Goal: Task Accomplishment & Management: Manage account settings

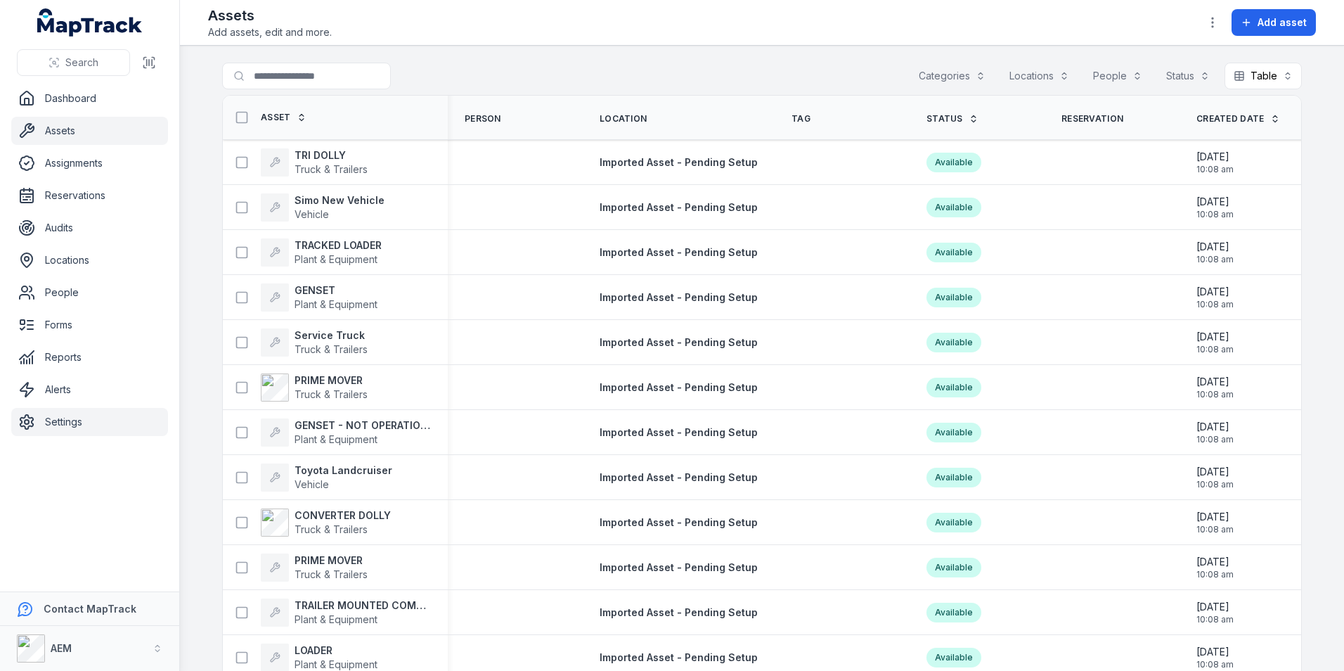
click at [50, 431] on link "Settings" at bounding box center [89, 422] width 157 height 28
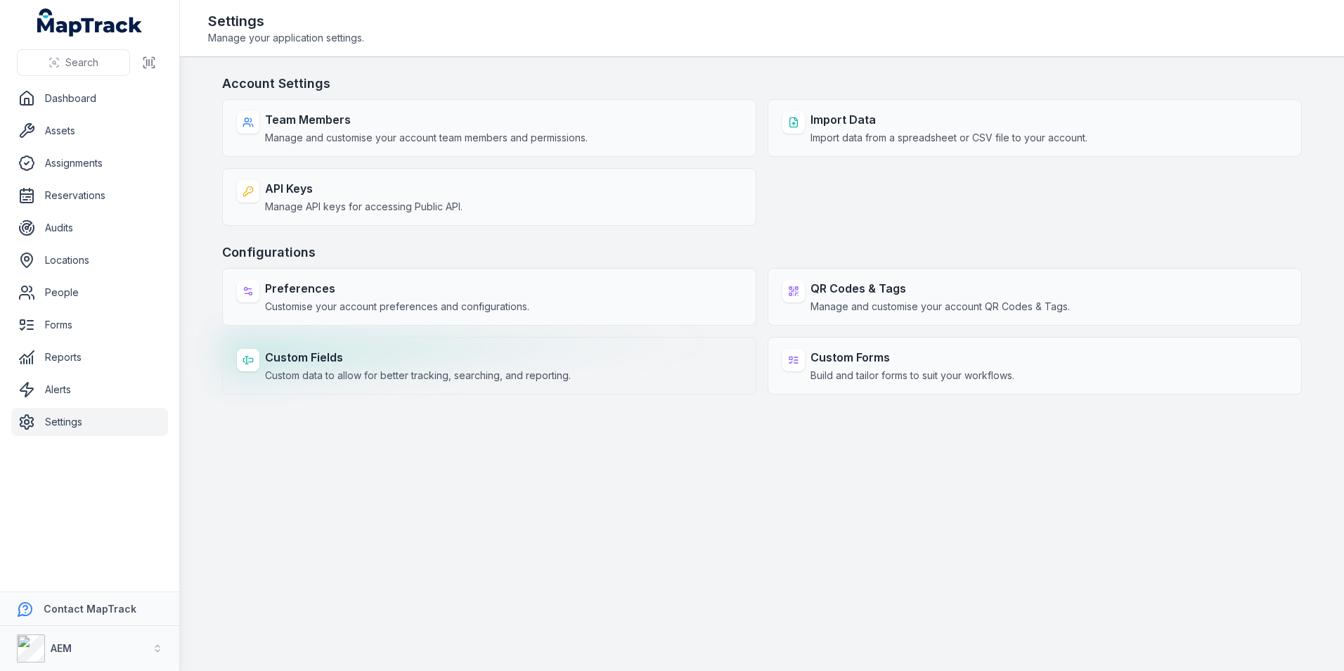
click at [659, 369] on div "Custom Fields Custom data to allow for better tracking, searching, and reportin…" at bounding box center [489, 366] width 534 height 58
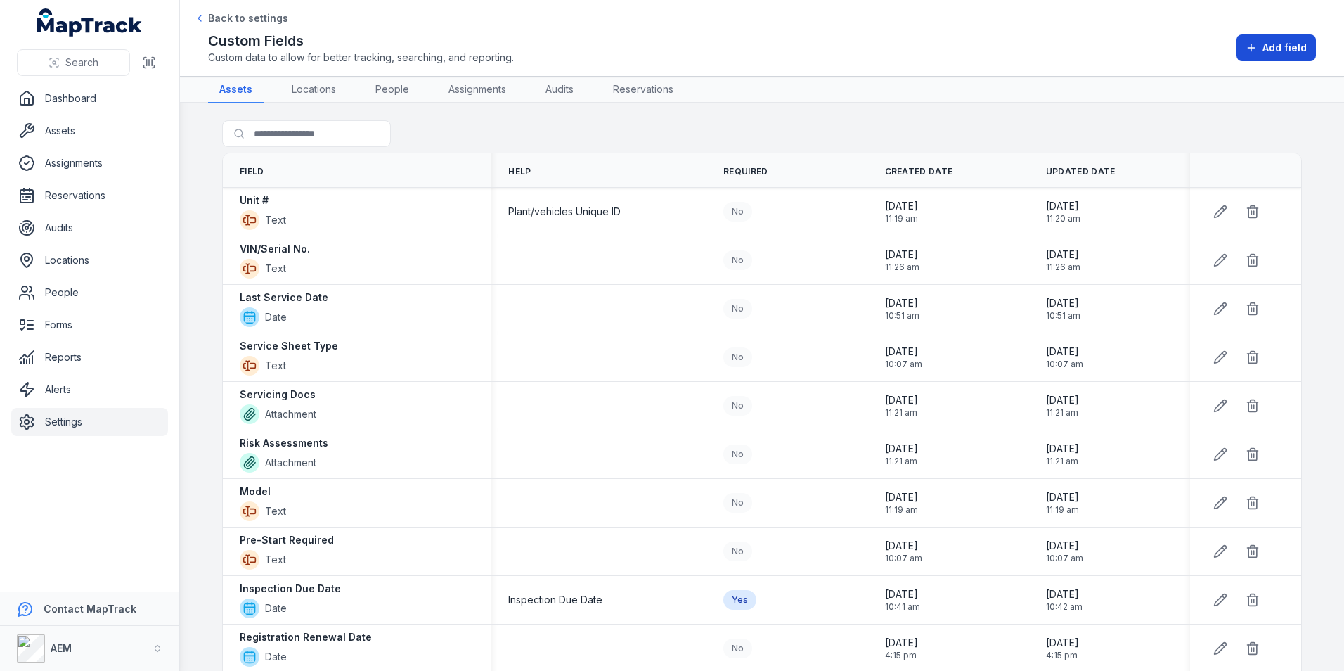
click at [1272, 46] on span "Add field" at bounding box center [1285, 48] width 44 height 14
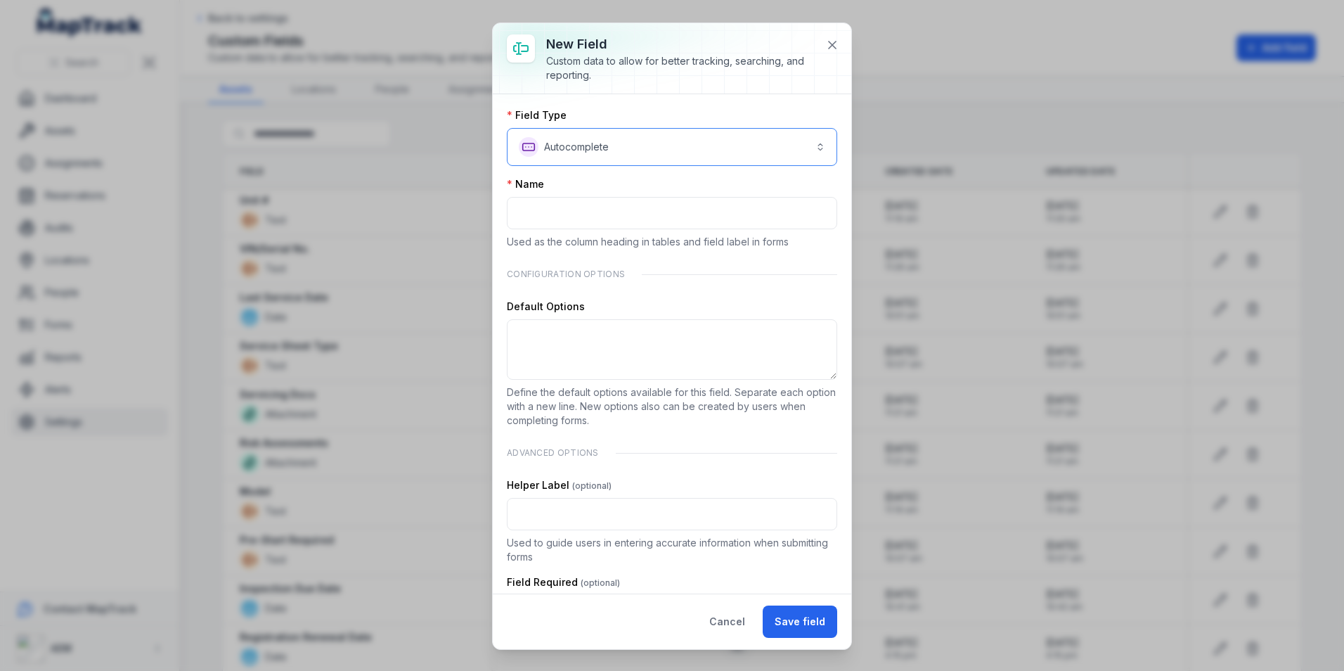
click at [740, 153] on button "**********" at bounding box center [672, 147] width 330 height 38
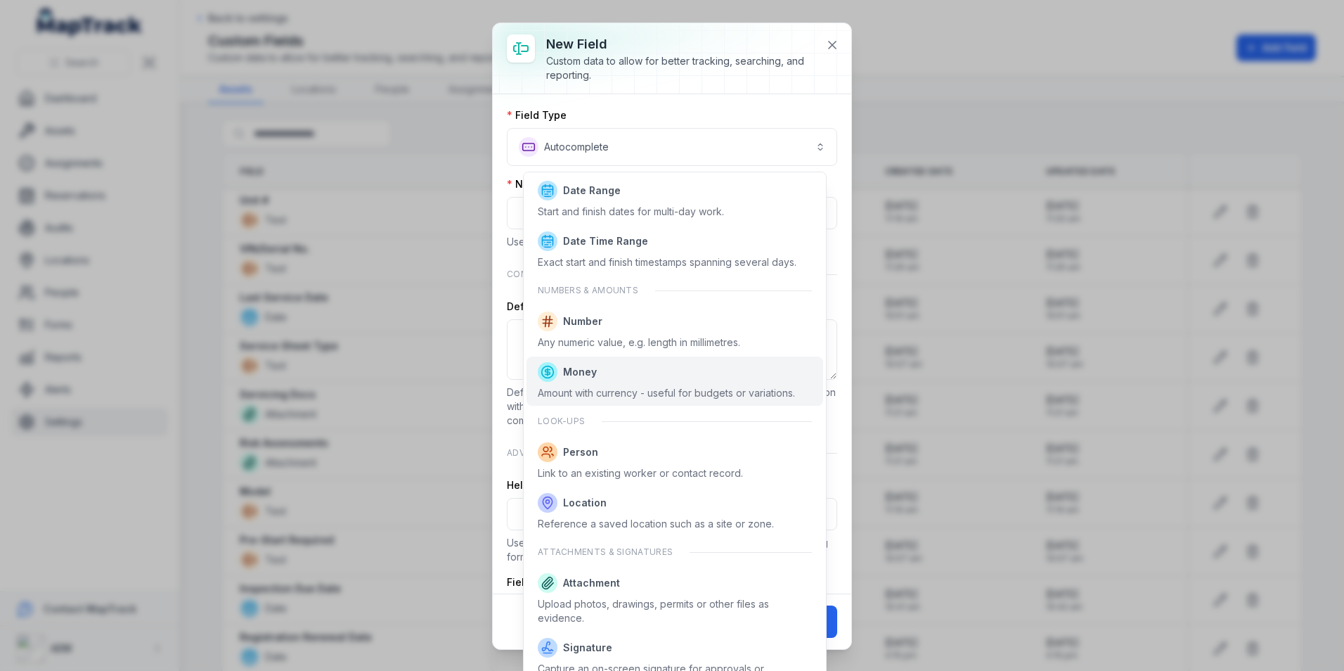
scroll to position [675, 0]
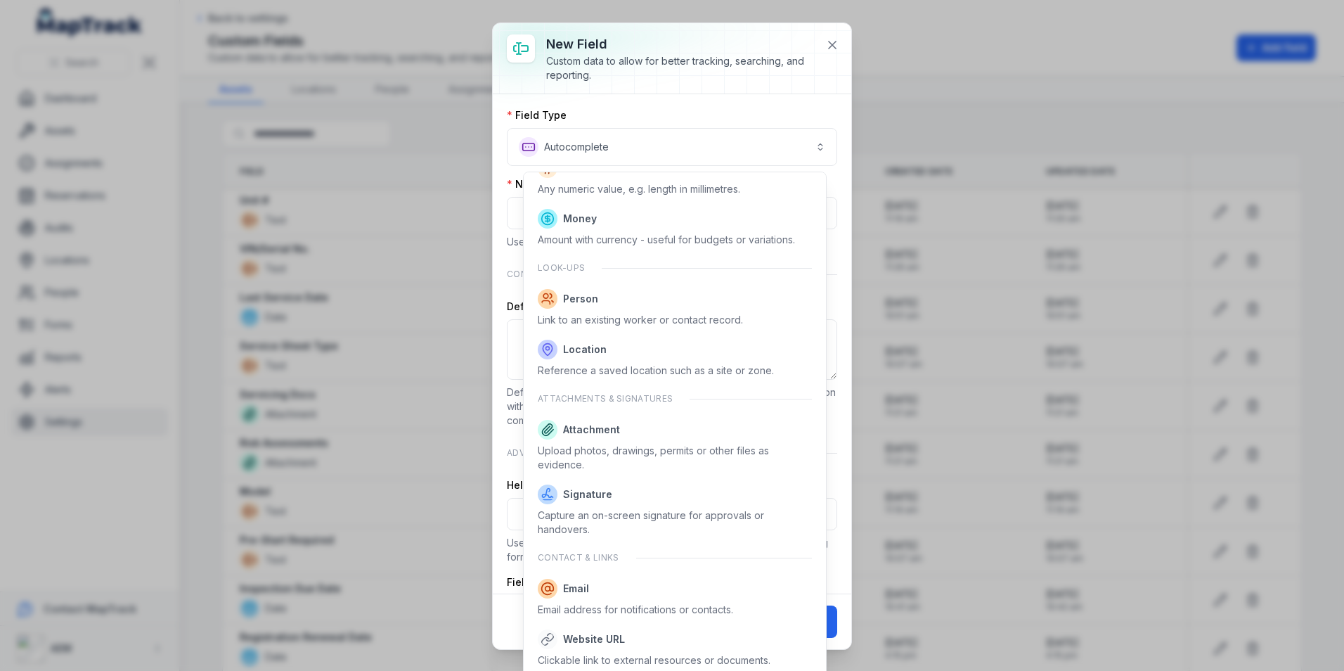
click at [833, 46] on div "**********" at bounding box center [672, 336] width 359 height 626
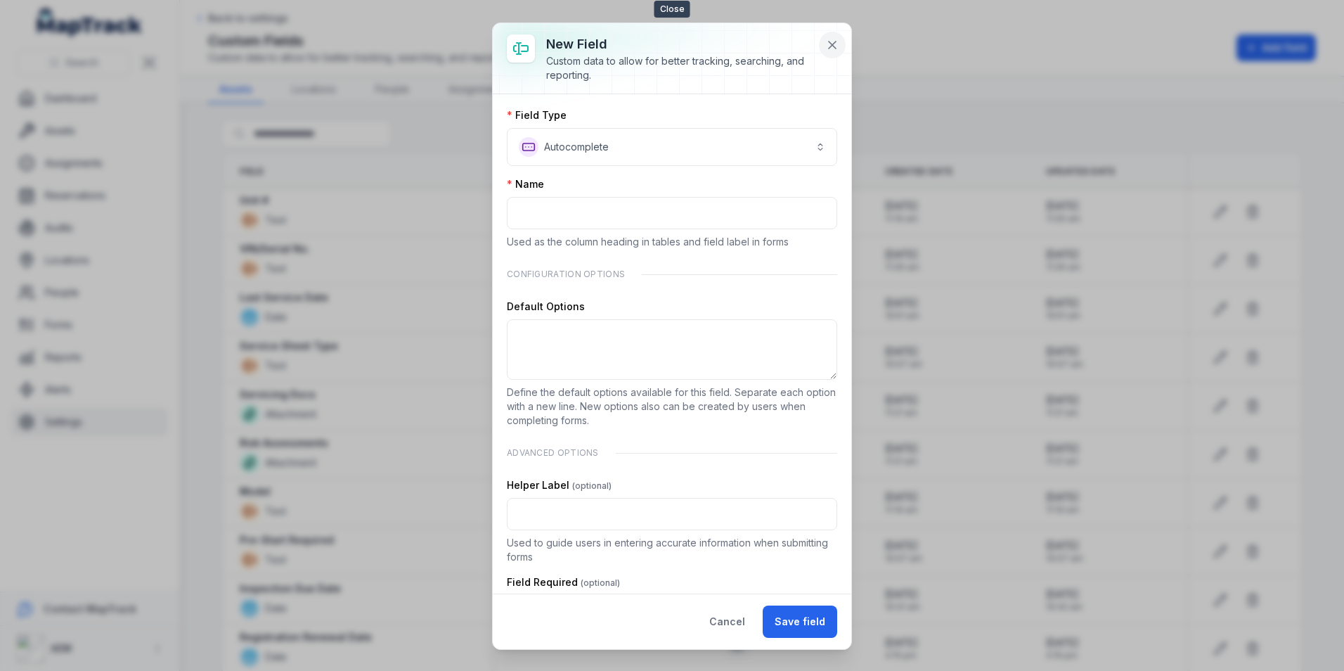
click at [826, 41] on icon at bounding box center [832, 45] width 14 height 14
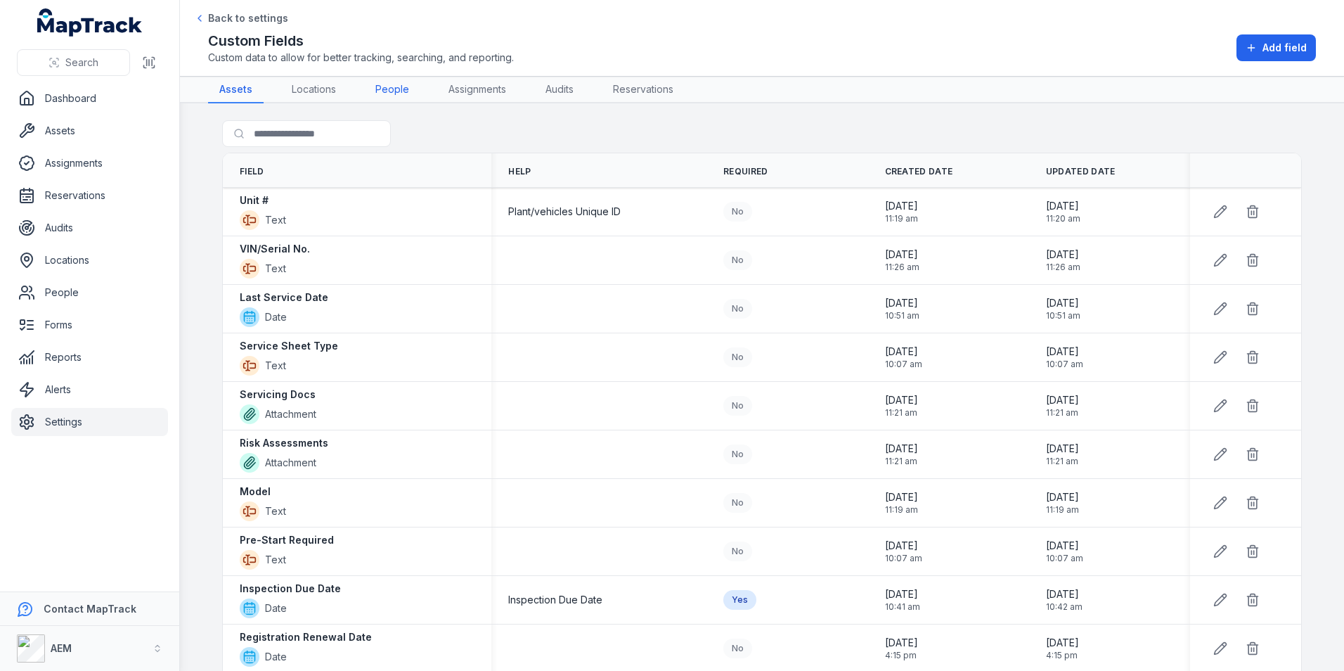
click at [371, 91] on link "People" at bounding box center [392, 90] width 56 height 27
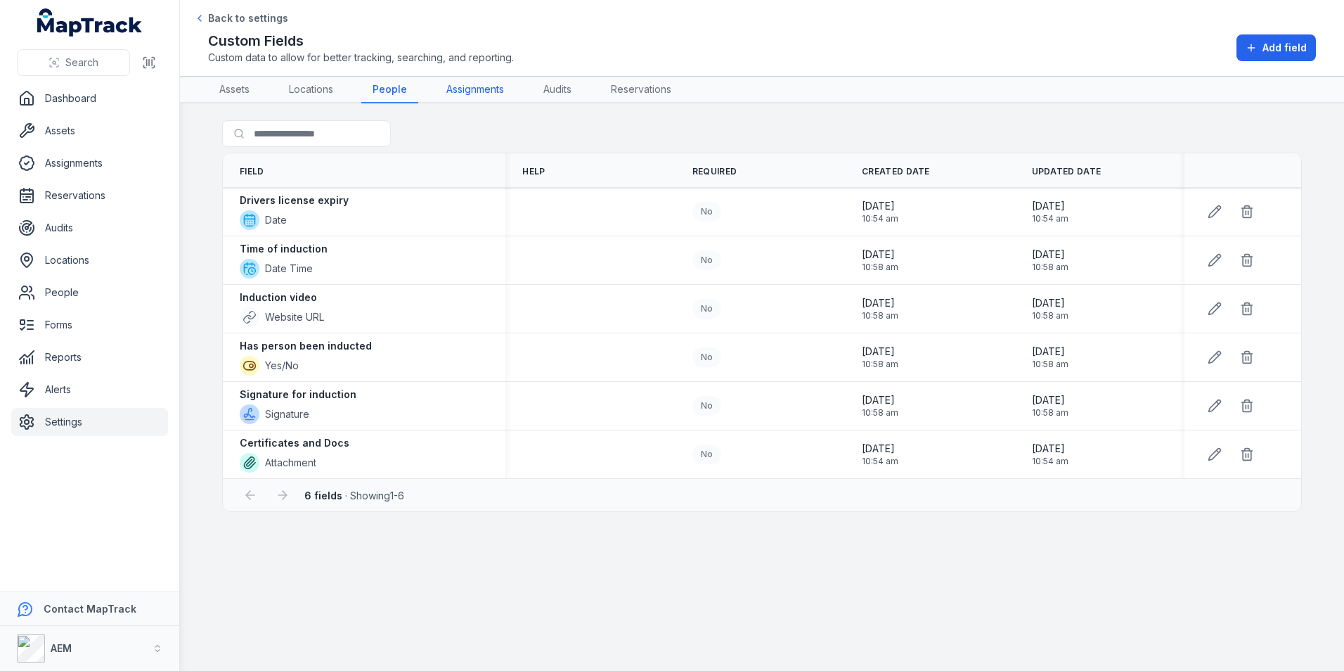
click at [446, 90] on link "Assignments" at bounding box center [475, 90] width 80 height 27
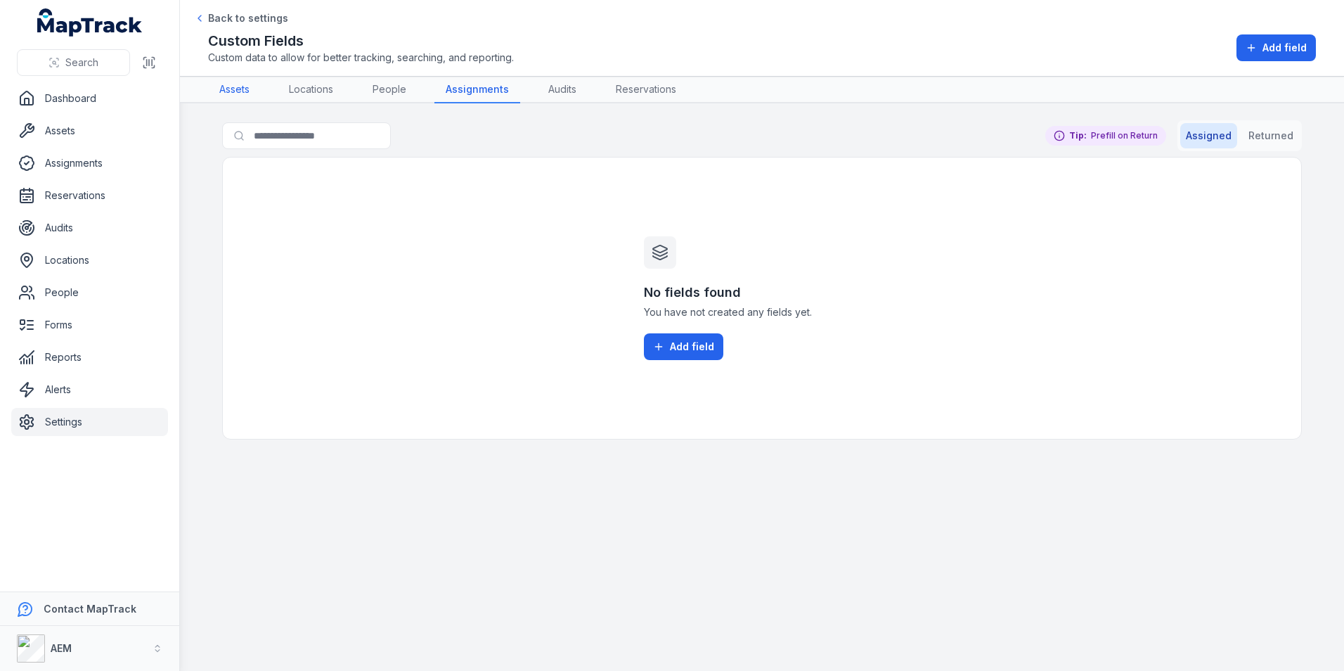
click at [243, 89] on link "Assets" at bounding box center [234, 90] width 53 height 27
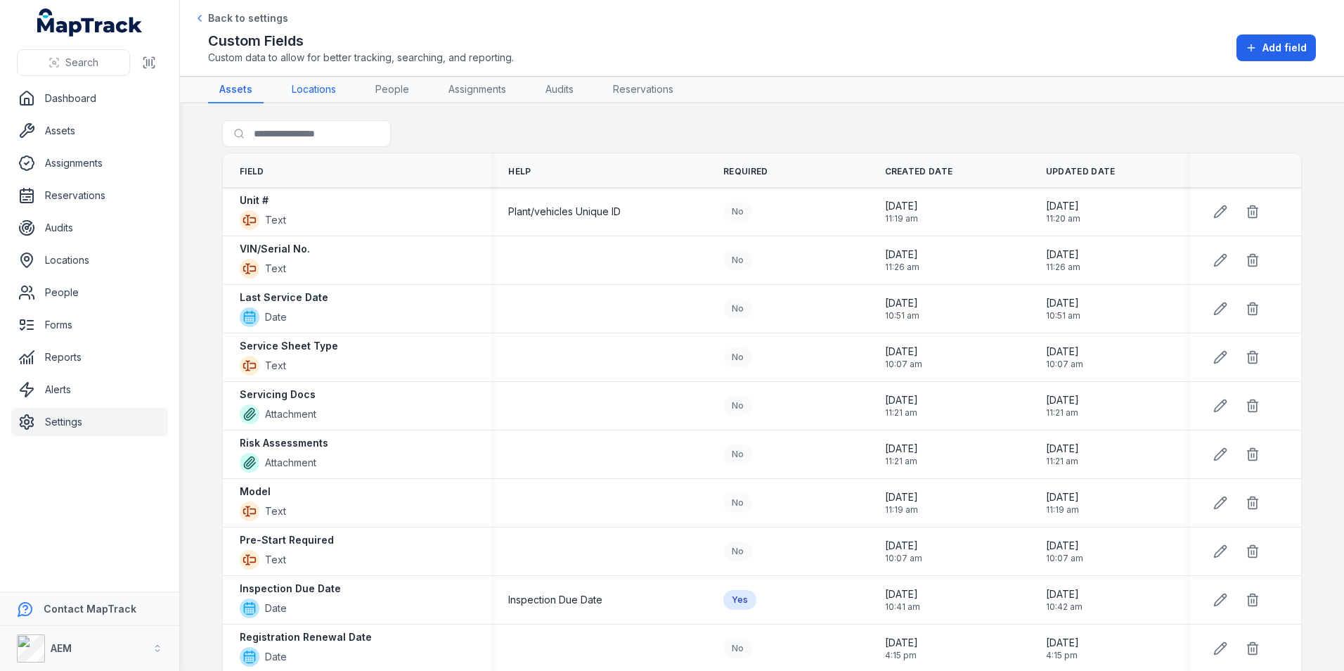
click at [306, 88] on link "Locations" at bounding box center [314, 90] width 67 height 27
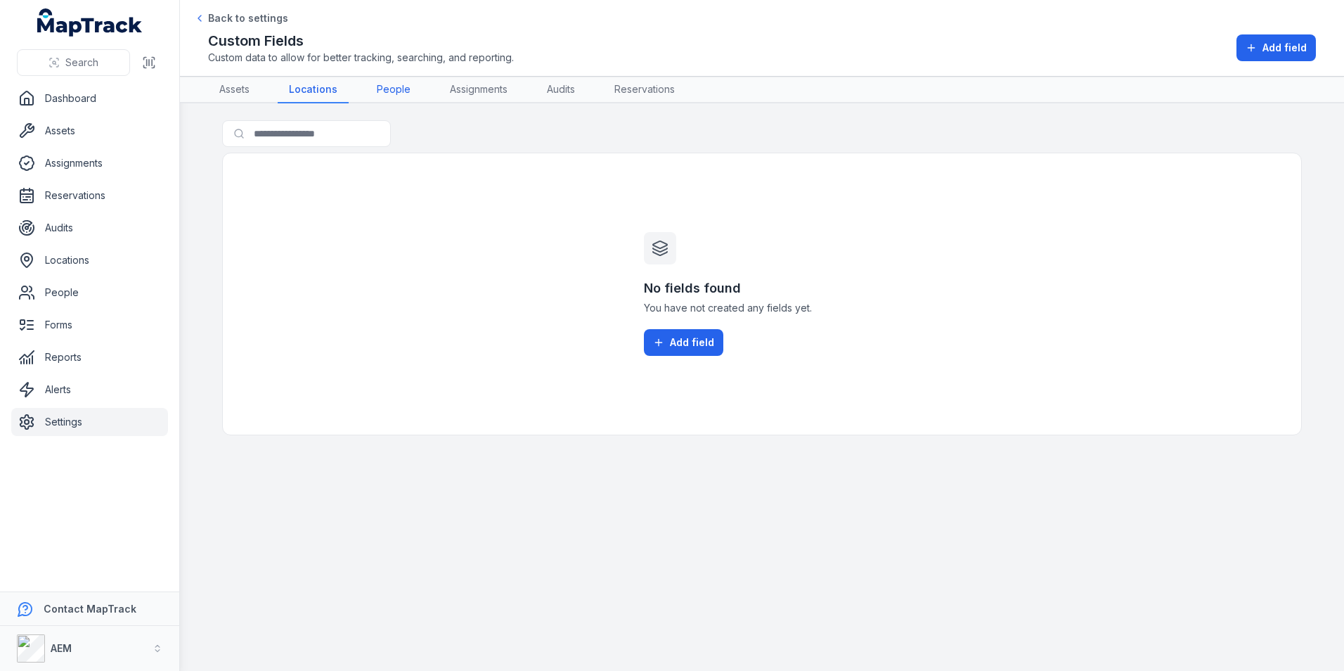
click at [409, 89] on link "People" at bounding box center [394, 90] width 56 height 27
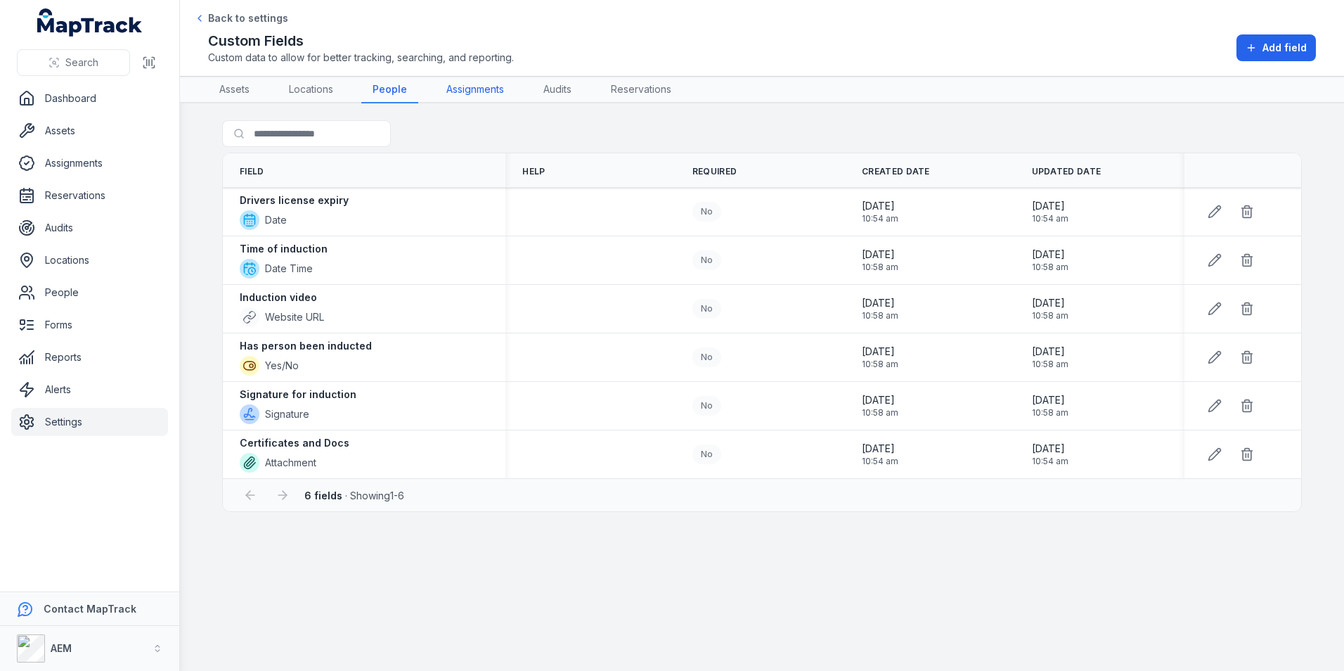
click at [474, 101] on link "Assignments" at bounding box center [475, 90] width 80 height 27
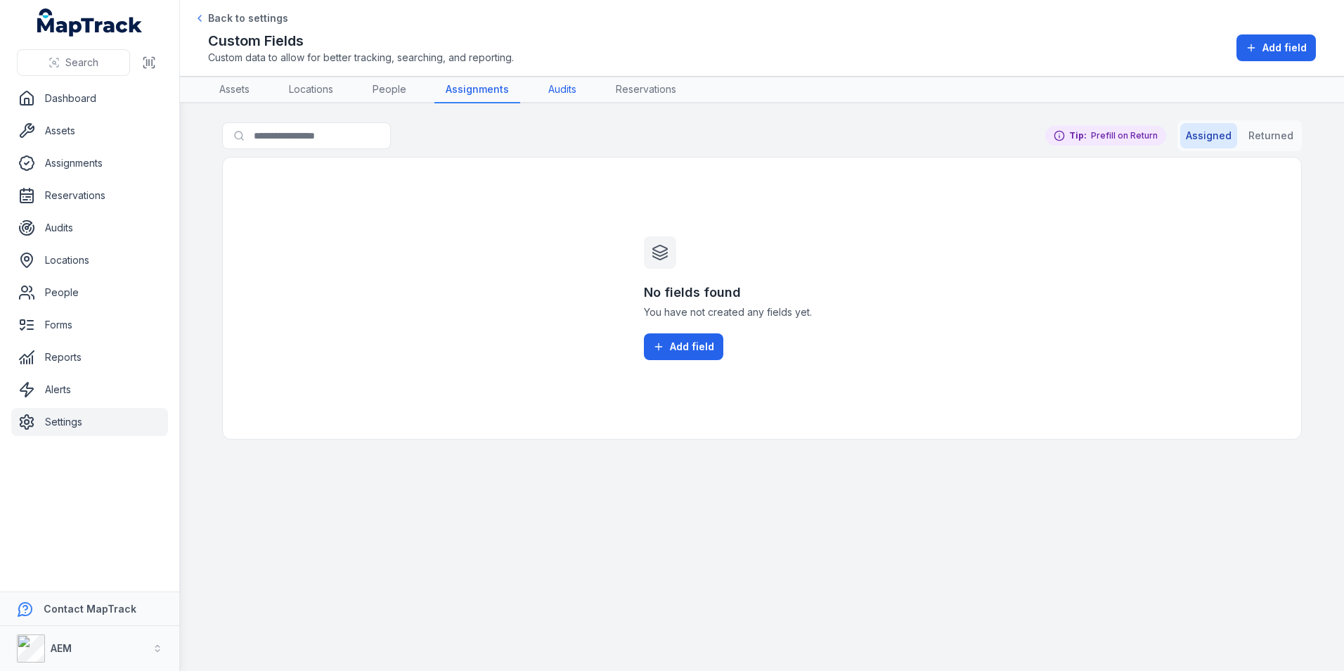
click at [572, 90] on link "Audits" at bounding box center [562, 90] width 51 height 27
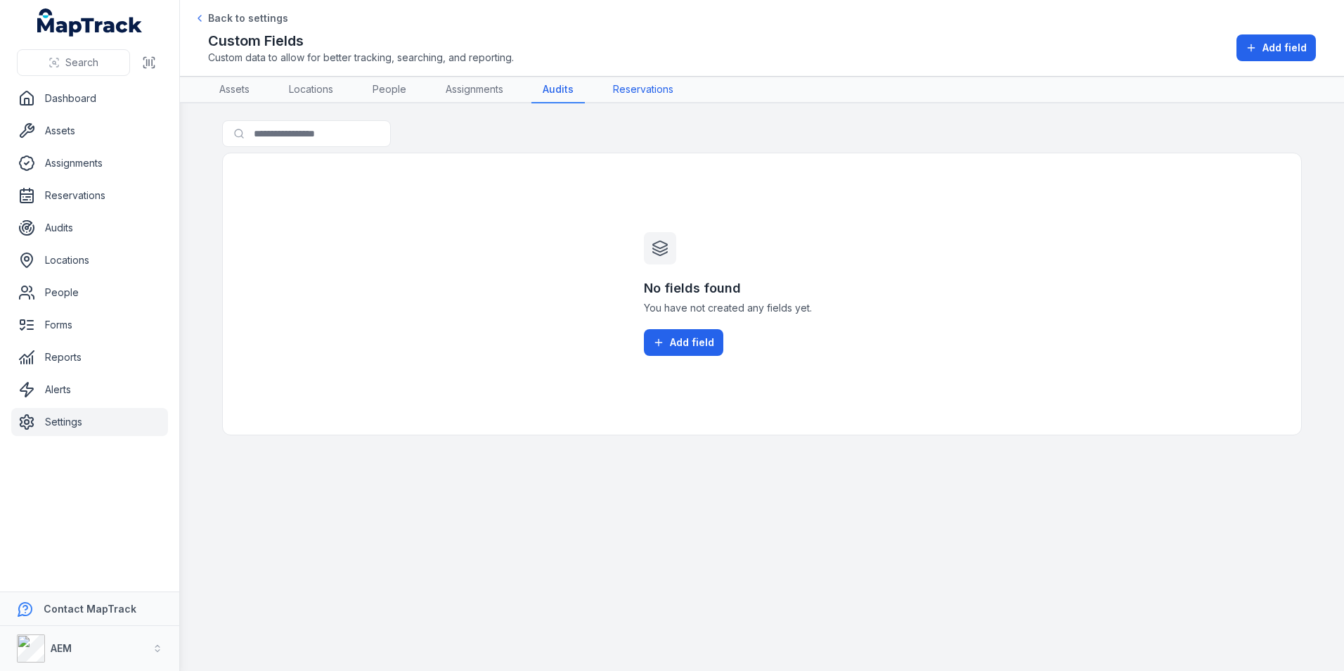
click at [610, 86] on link "Reservations" at bounding box center [643, 90] width 83 height 27
click at [295, 83] on link "Locations" at bounding box center [311, 90] width 67 height 27
click at [378, 84] on link "People" at bounding box center [394, 90] width 56 height 27
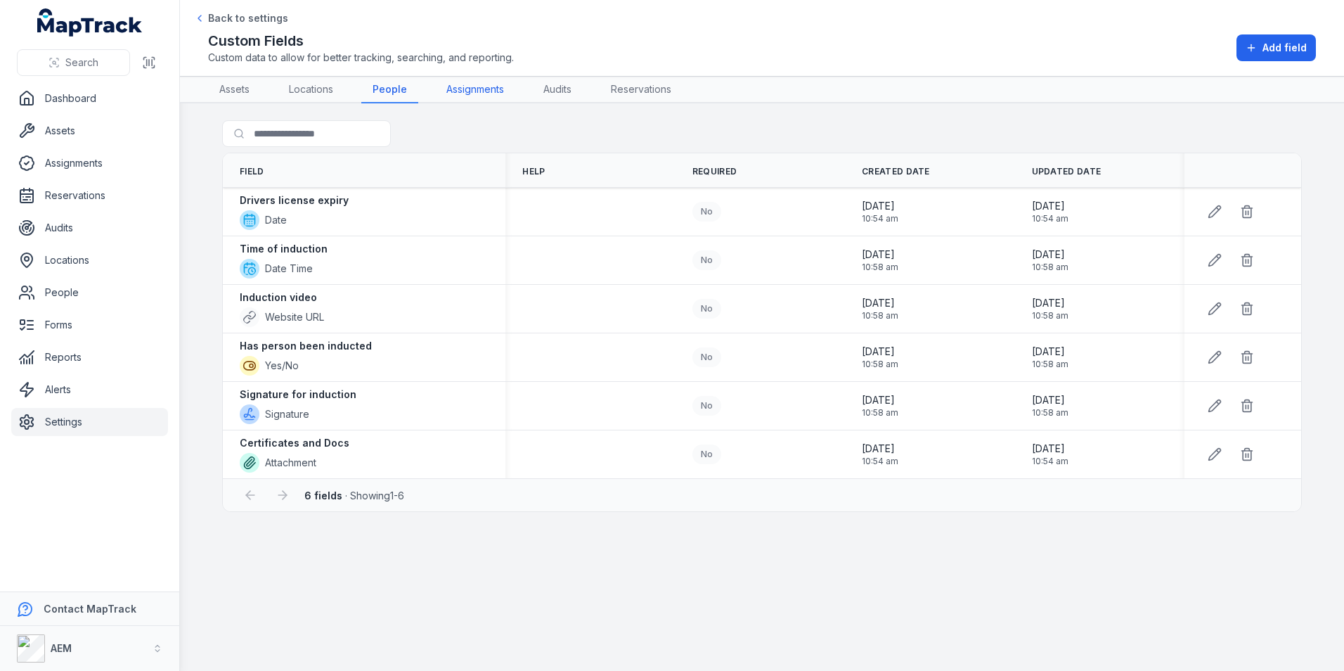
click at [472, 90] on link "Assignments" at bounding box center [475, 90] width 80 height 27
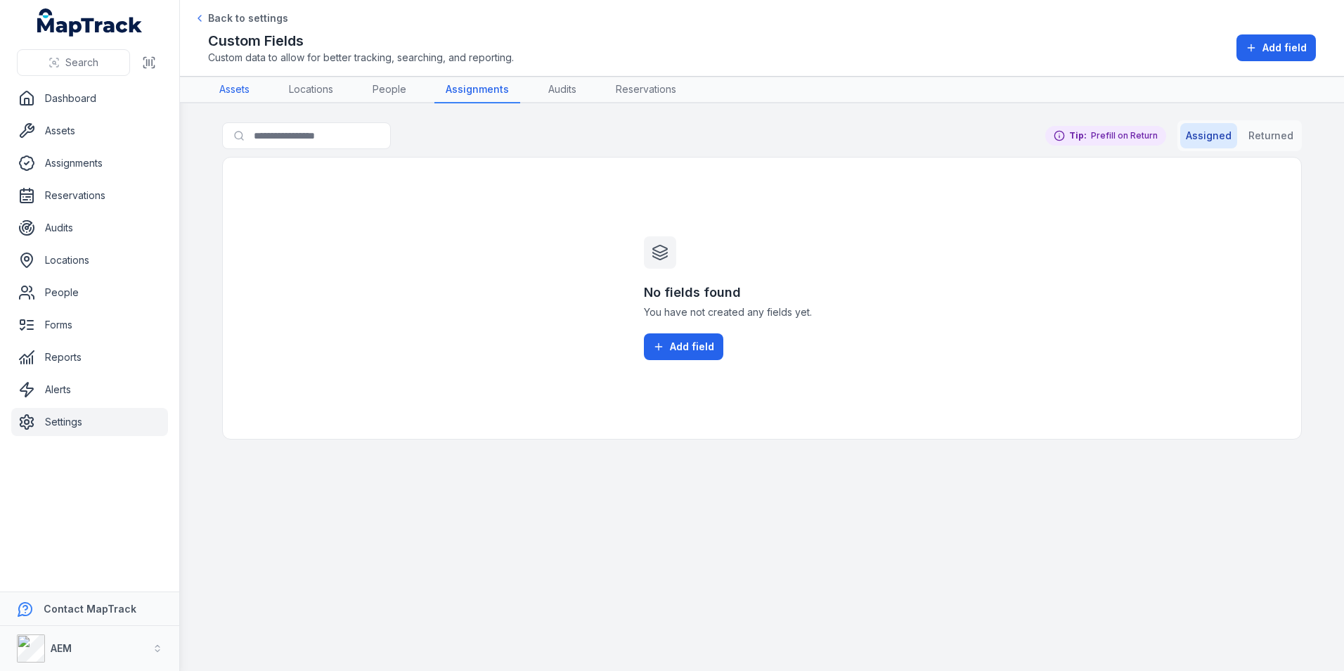
click at [243, 91] on link "Assets" at bounding box center [234, 90] width 53 height 27
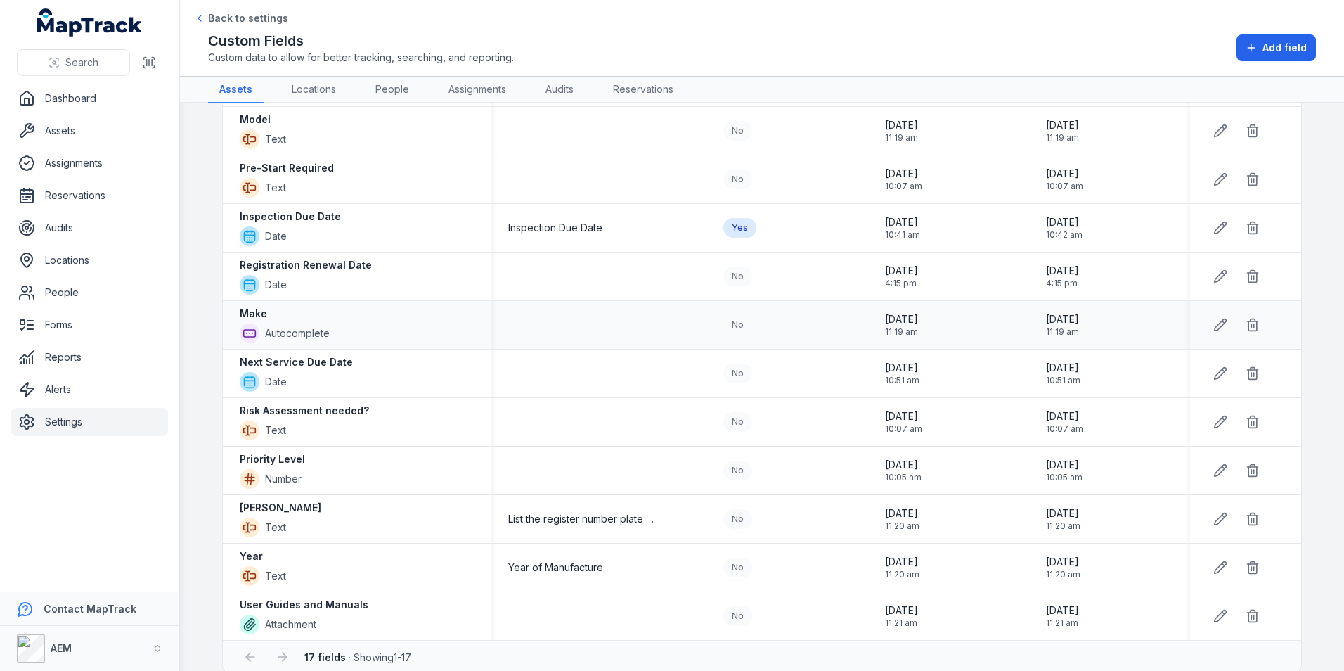
scroll to position [392, 0]
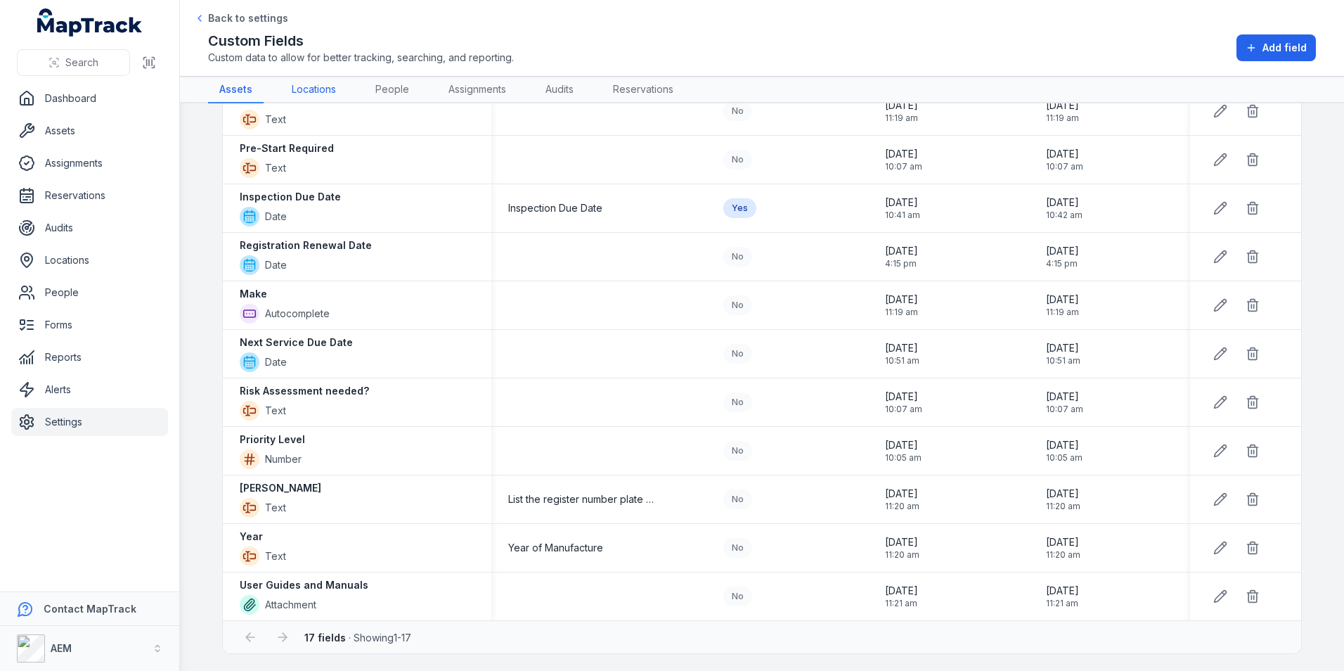
drag, startPoint x: 305, startPoint y: 92, endPoint x: 324, endPoint y: 81, distance: 22.1
click at [305, 92] on link "Locations" at bounding box center [314, 90] width 67 height 27
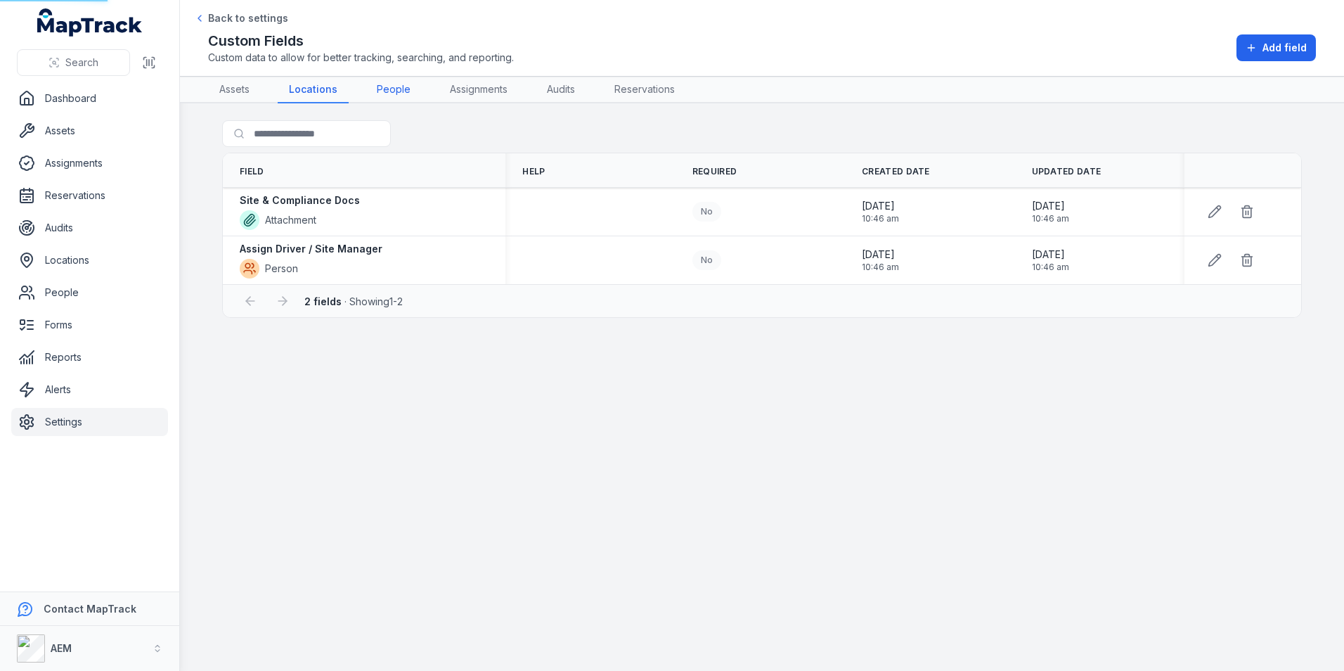
click at [390, 93] on link "People" at bounding box center [394, 90] width 56 height 27
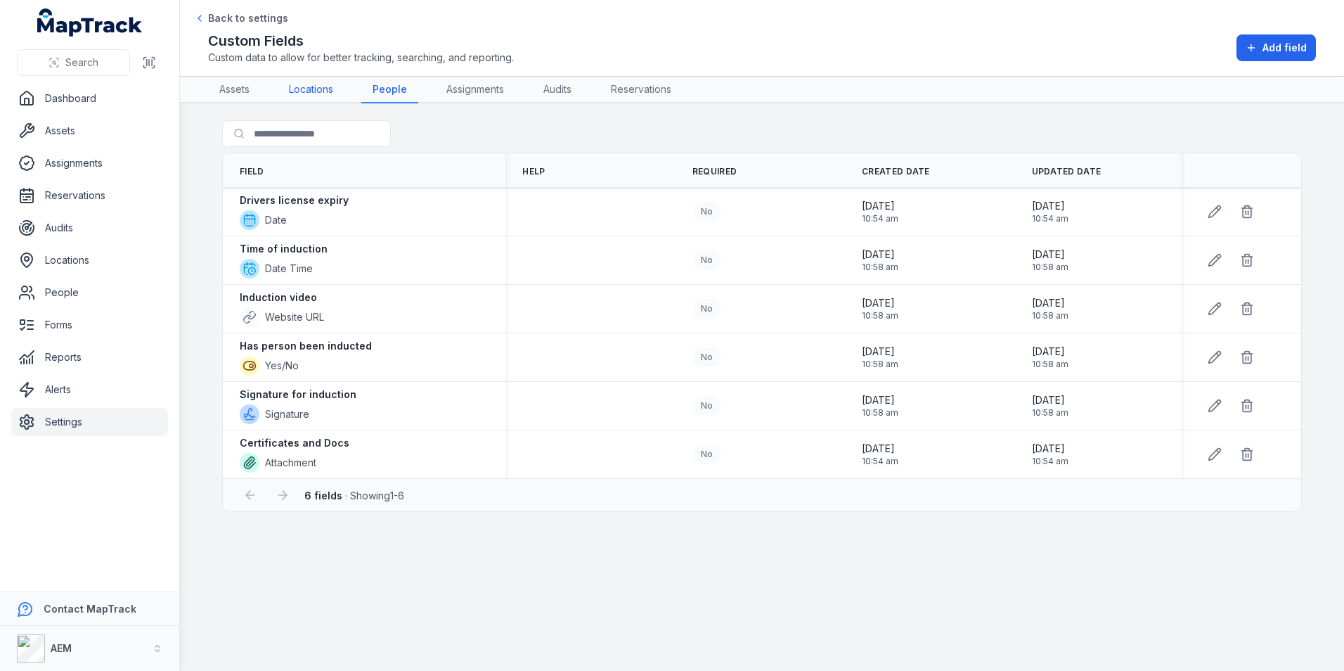
click at [310, 98] on link "Locations" at bounding box center [311, 90] width 67 height 27
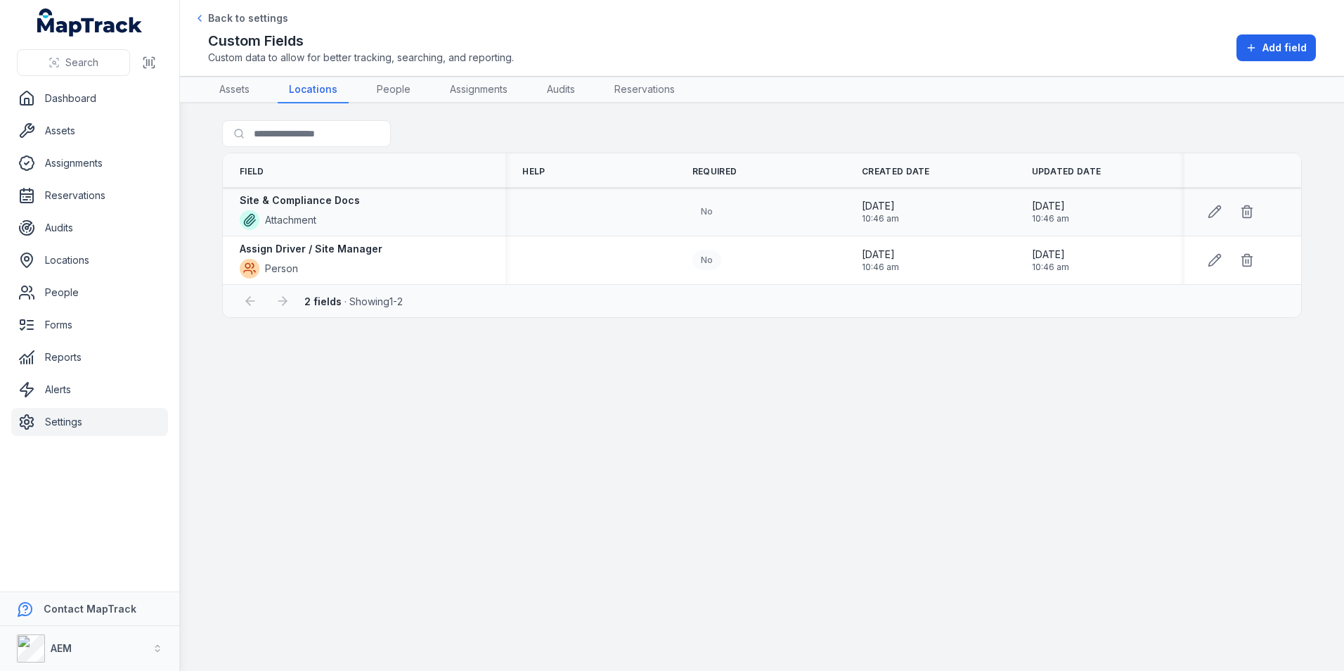
click at [362, 204] on div "Site & Compliance Docs Attachment" at bounding box center [364, 211] width 249 height 37
click at [413, 93] on link "People" at bounding box center [394, 90] width 56 height 27
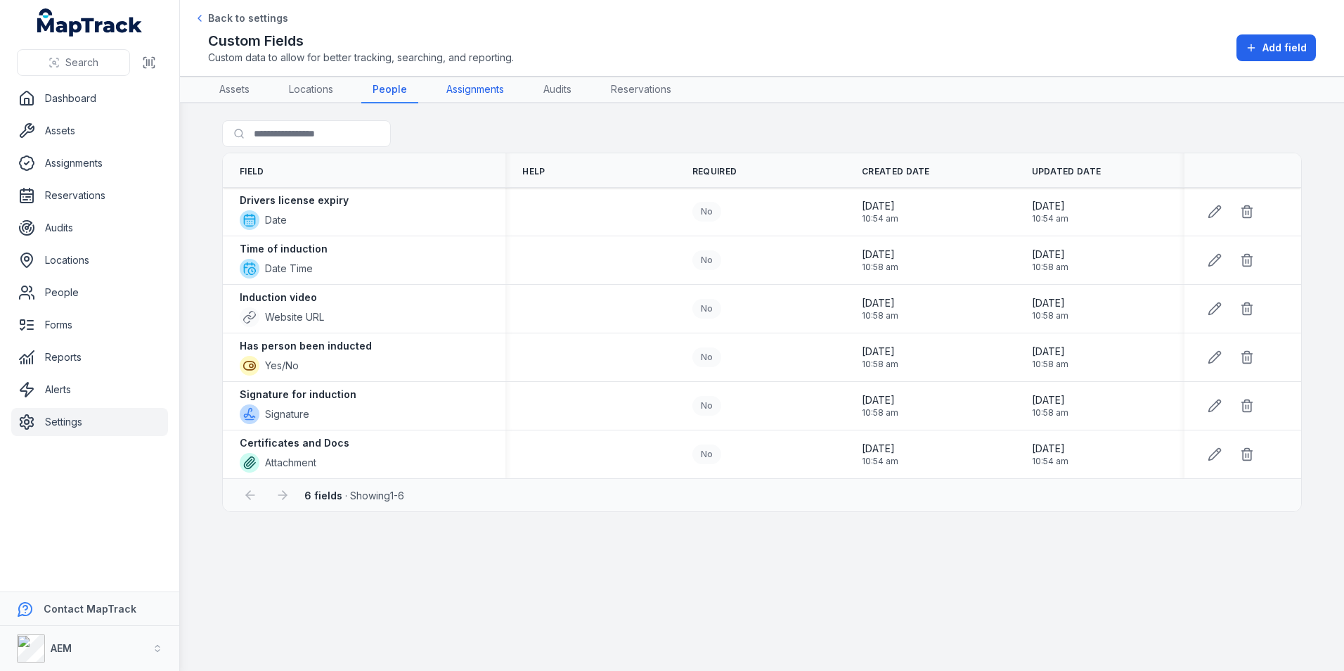
click at [496, 96] on link "Assignments" at bounding box center [475, 90] width 80 height 27
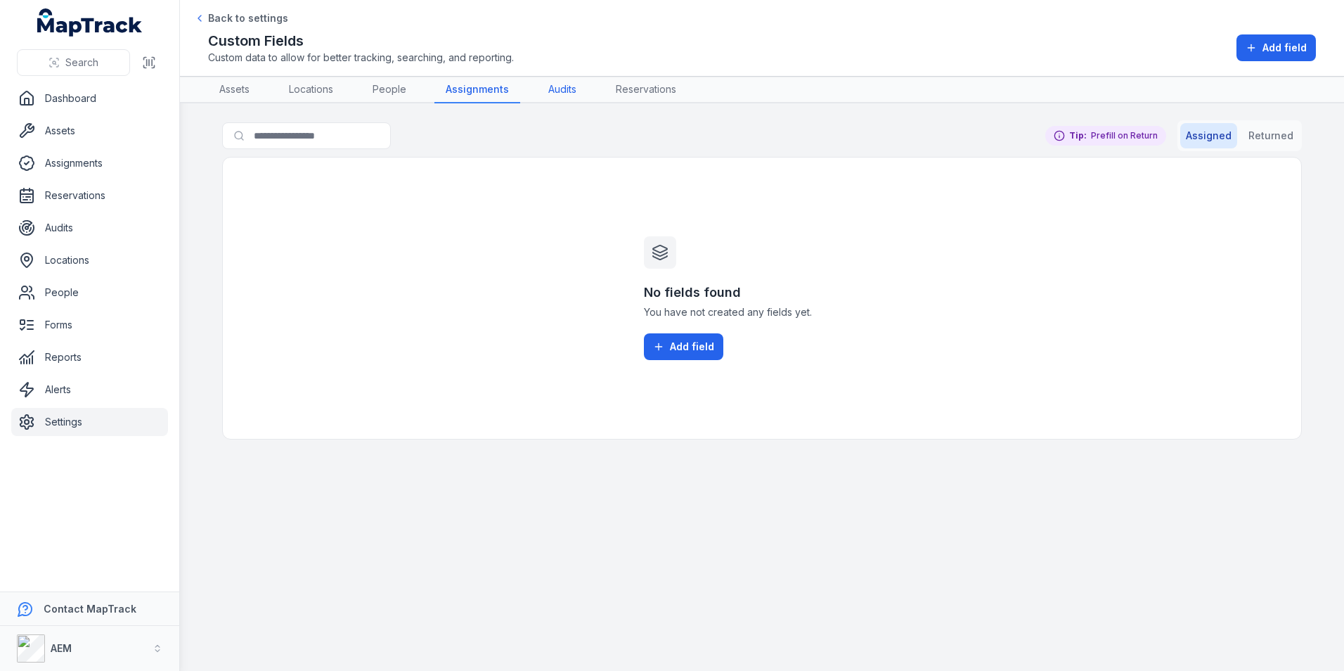
click at [553, 94] on link "Audits" at bounding box center [562, 90] width 51 height 27
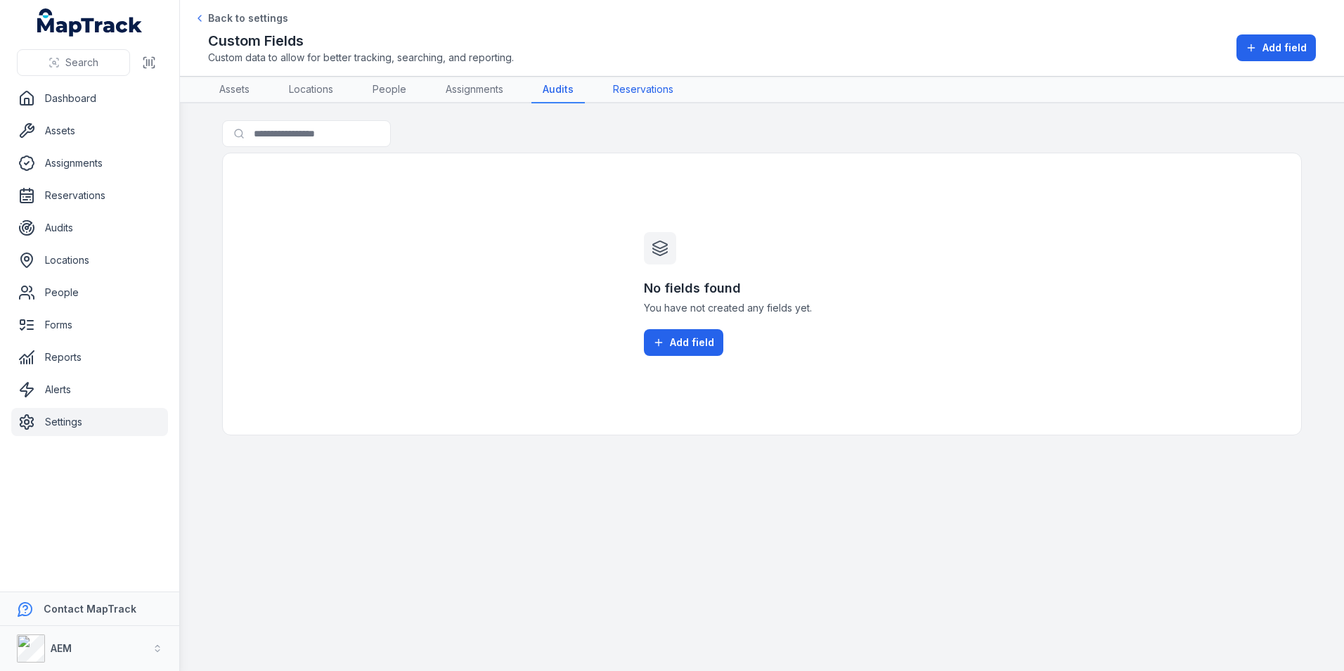
click at [614, 96] on link "Reservations" at bounding box center [643, 90] width 83 height 27
click at [375, 80] on link "People" at bounding box center [389, 90] width 56 height 27
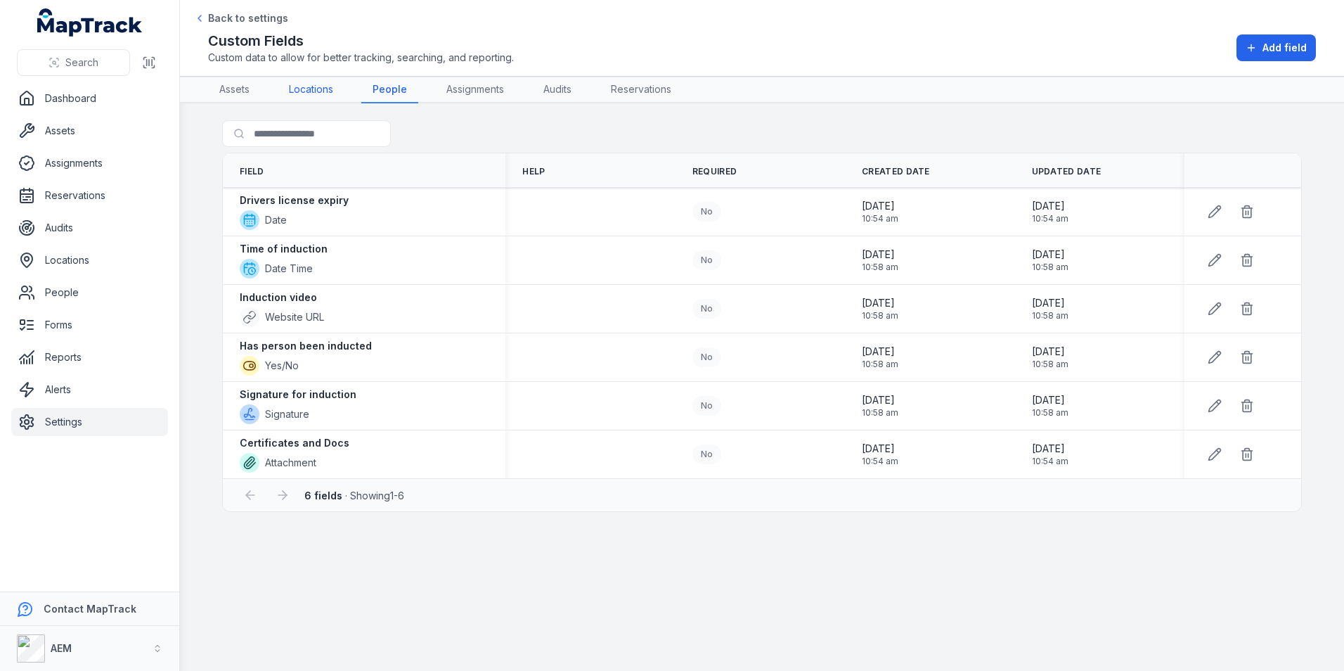
click at [302, 97] on link "Locations" at bounding box center [311, 90] width 67 height 27
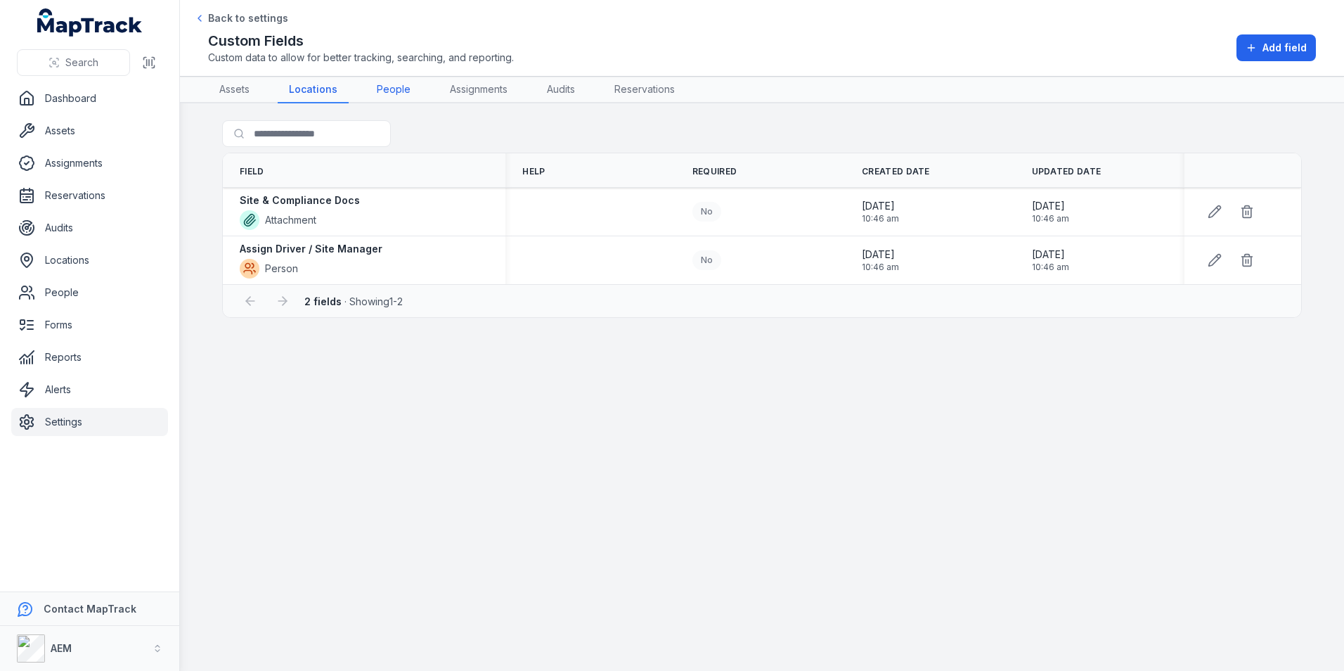
drag, startPoint x: 406, startPoint y: 85, endPoint x: 388, endPoint y: 91, distance: 18.5
click at [406, 85] on link "People" at bounding box center [394, 90] width 56 height 27
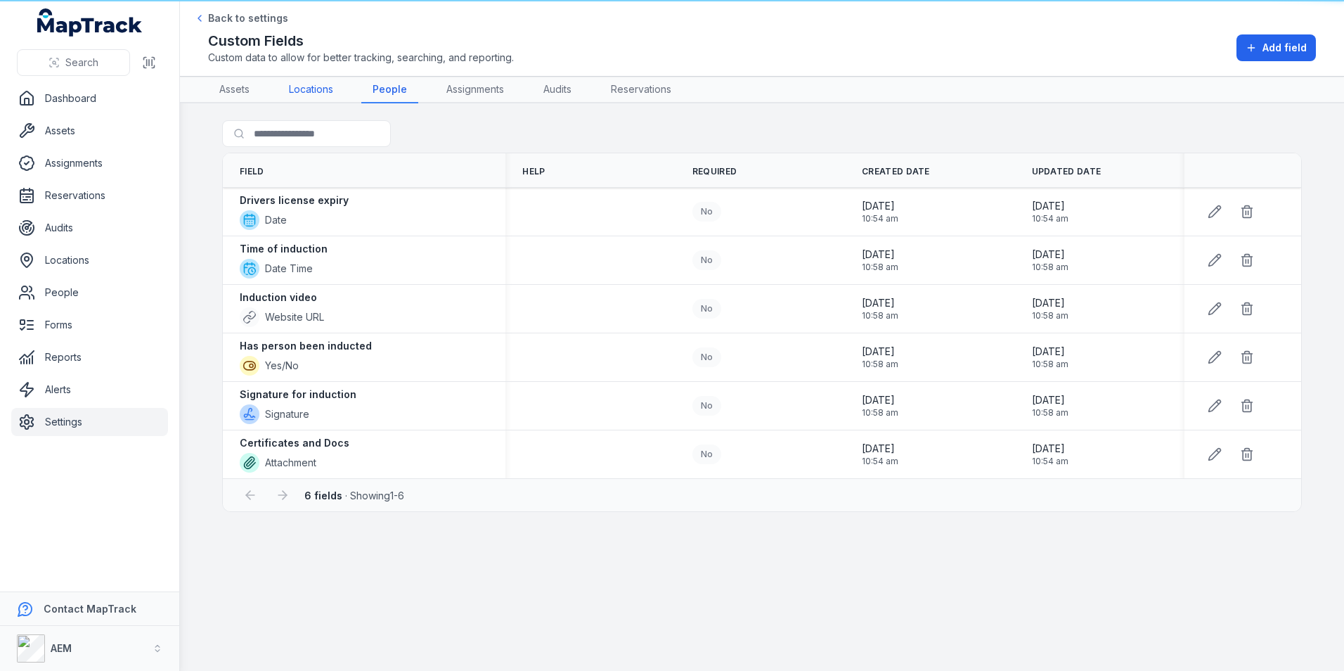
click at [295, 94] on link "Locations" at bounding box center [311, 90] width 67 height 27
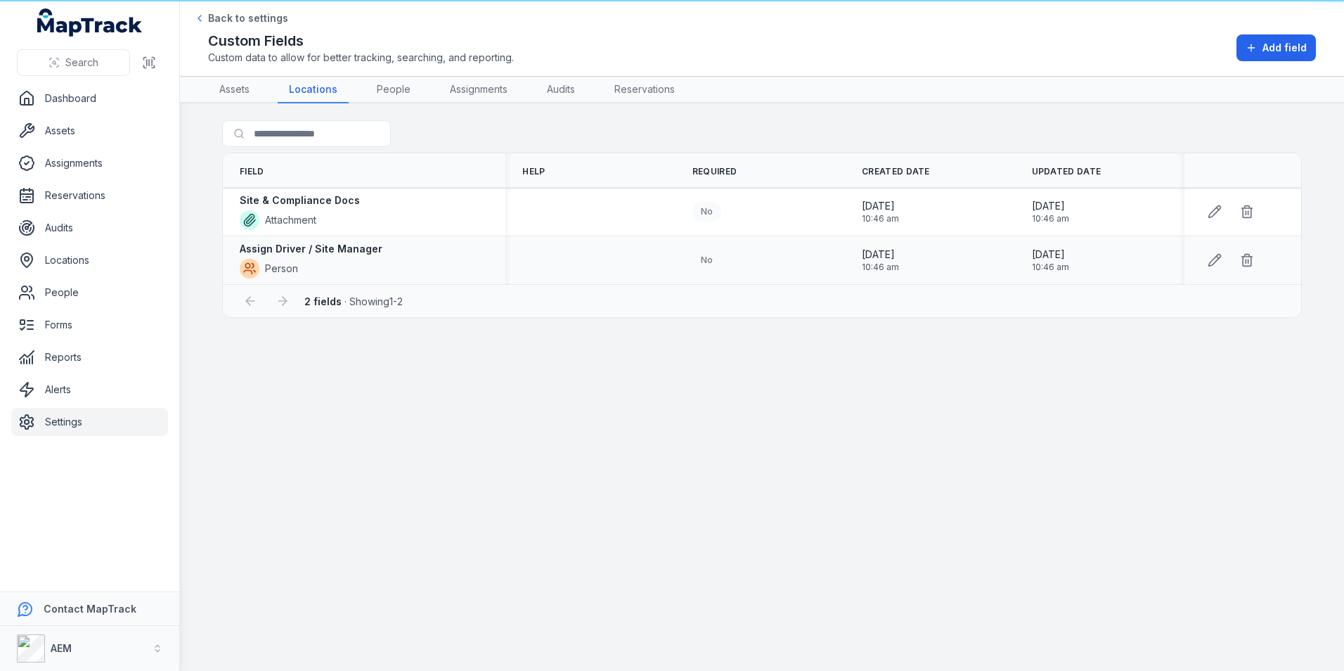
click at [320, 252] on strong "Assign Driver / Site Manager" at bounding box center [311, 249] width 143 height 14
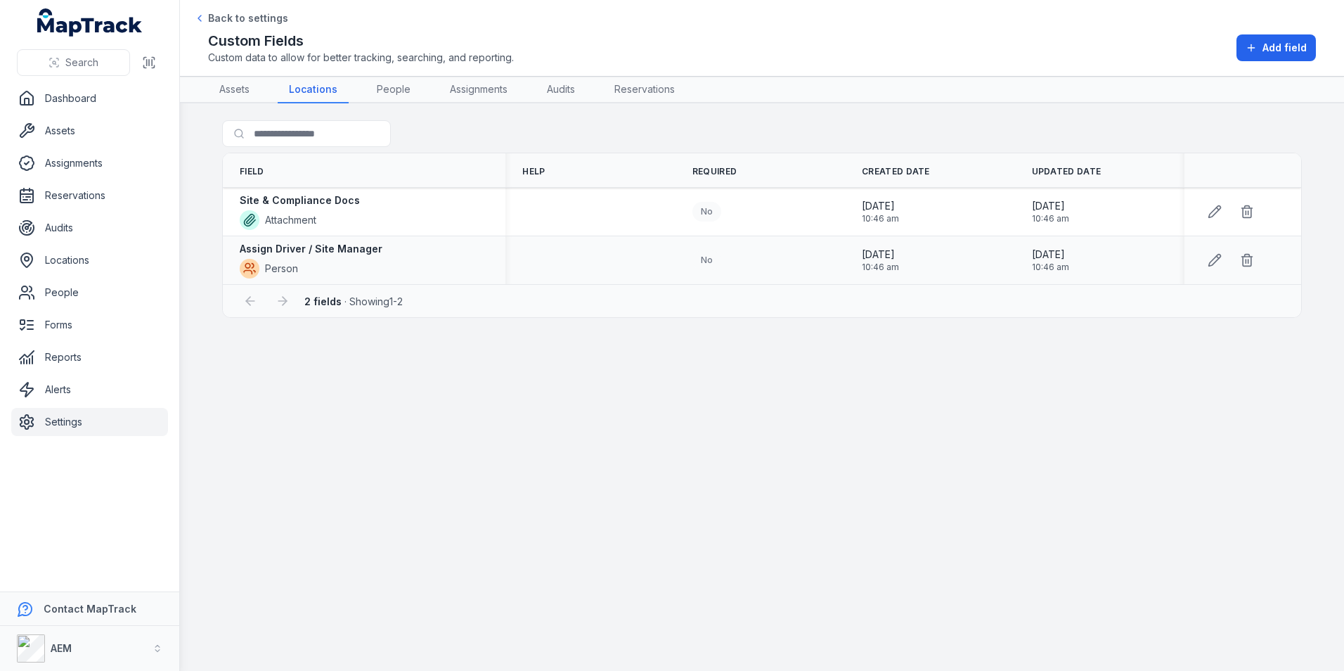
click at [428, 243] on div "Assign Driver / Site Manager Person" at bounding box center [364, 260] width 249 height 37
click at [336, 238] on div "Assign Driver / Site Manager Person" at bounding box center [364, 260] width 283 height 48
click at [925, 263] on div "[DATE] 10:46 am" at bounding box center [930, 260] width 136 height 25
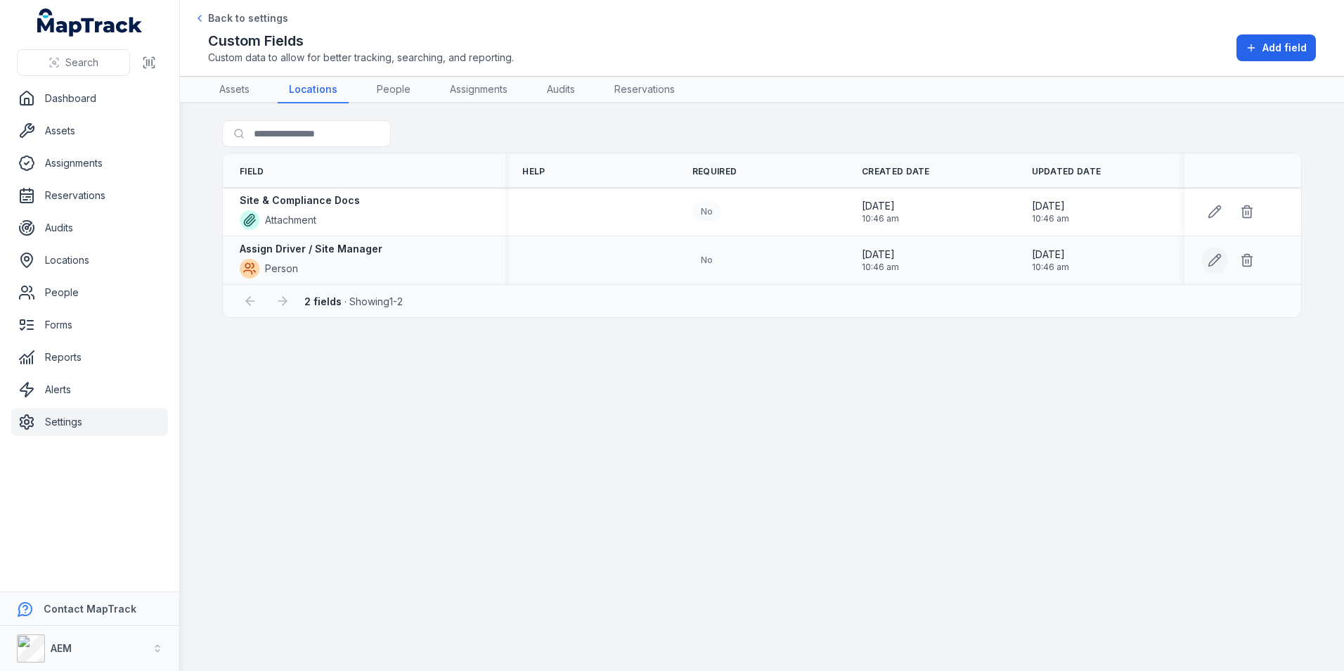
click at [1228, 259] on button at bounding box center [1215, 260] width 27 height 27
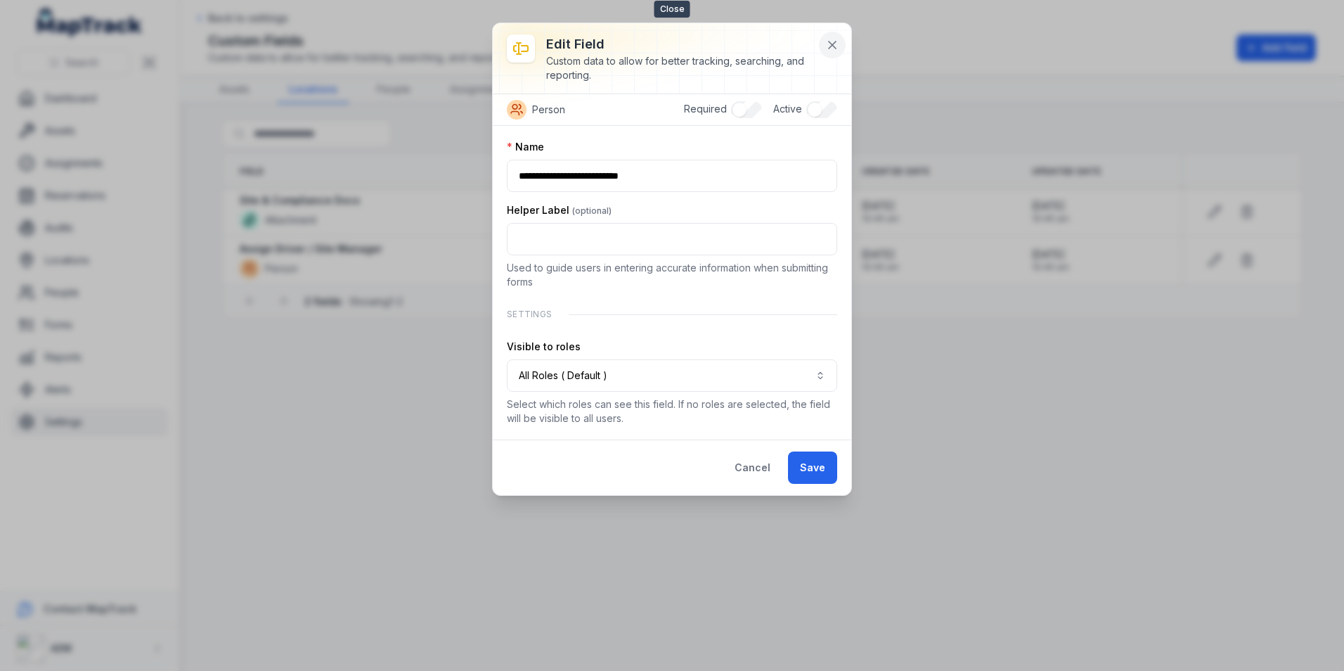
click at [830, 41] on icon at bounding box center [832, 45] width 14 height 14
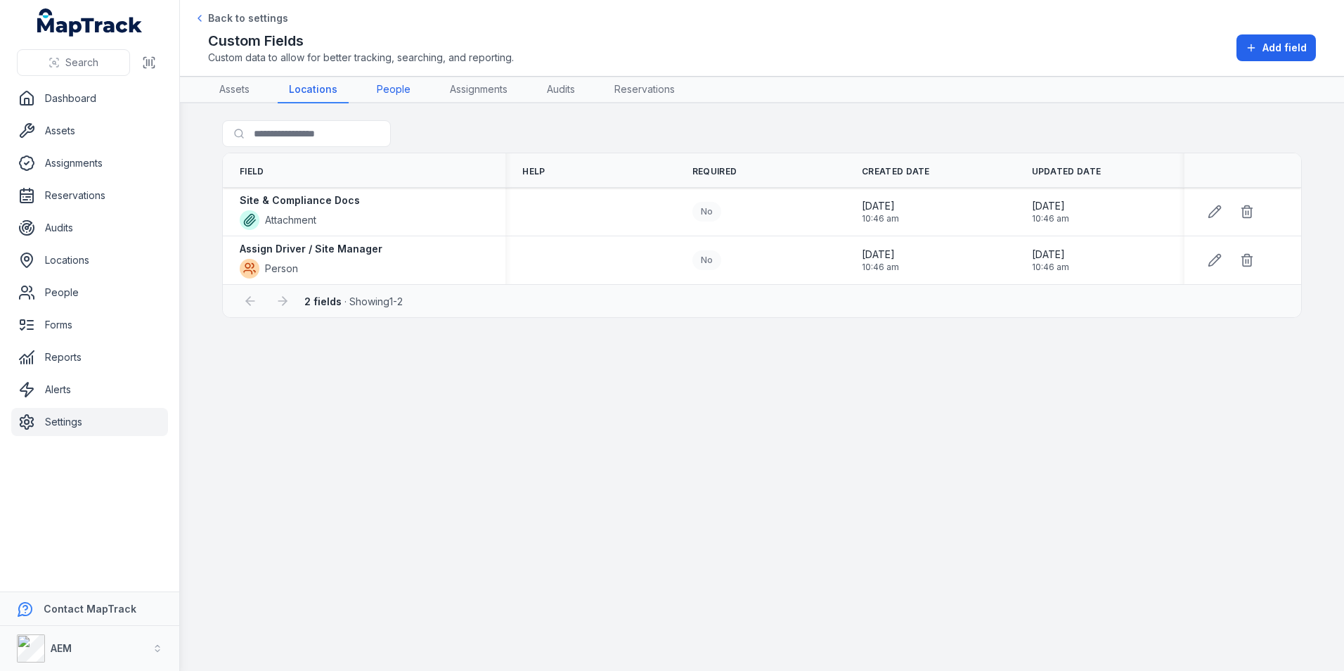
click at [387, 91] on link "People" at bounding box center [394, 90] width 56 height 27
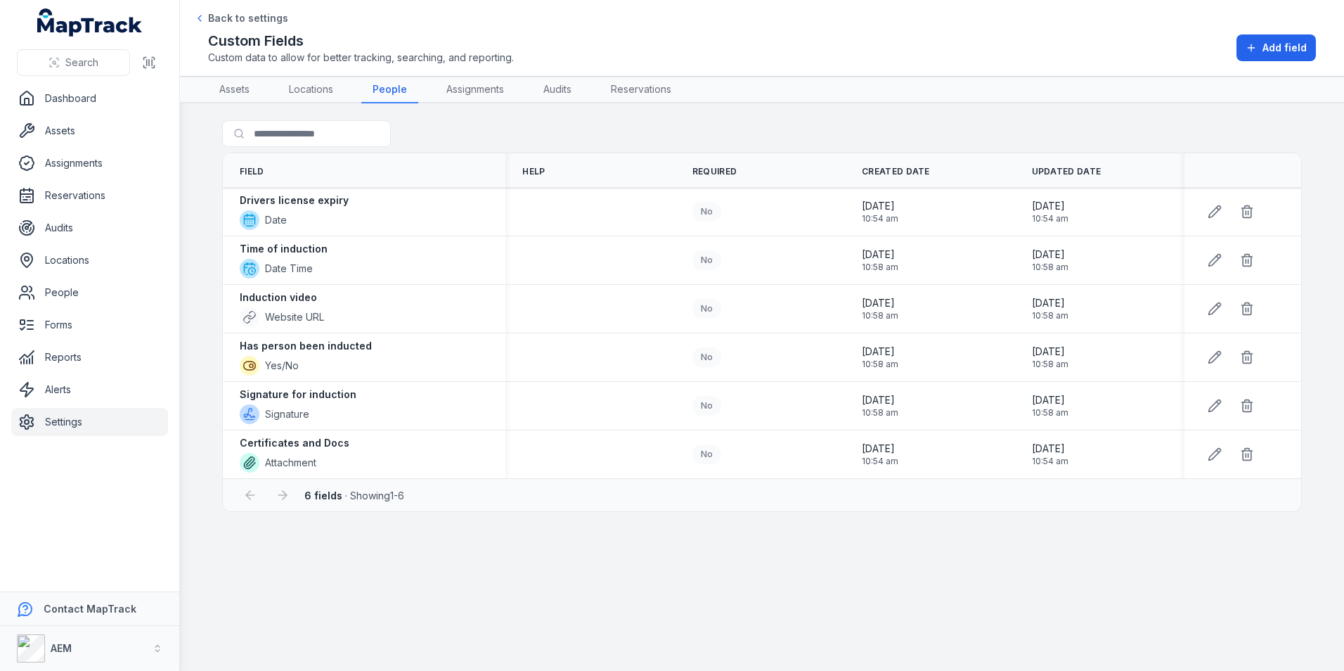
click at [472, 76] on header "Toggle Navigation Back to settings Custom Fields Custom data to allow for bette…" at bounding box center [762, 38] width 1164 height 77
click at [477, 85] on link "Assignments" at bounding box center [475, 90] width 80 height 27
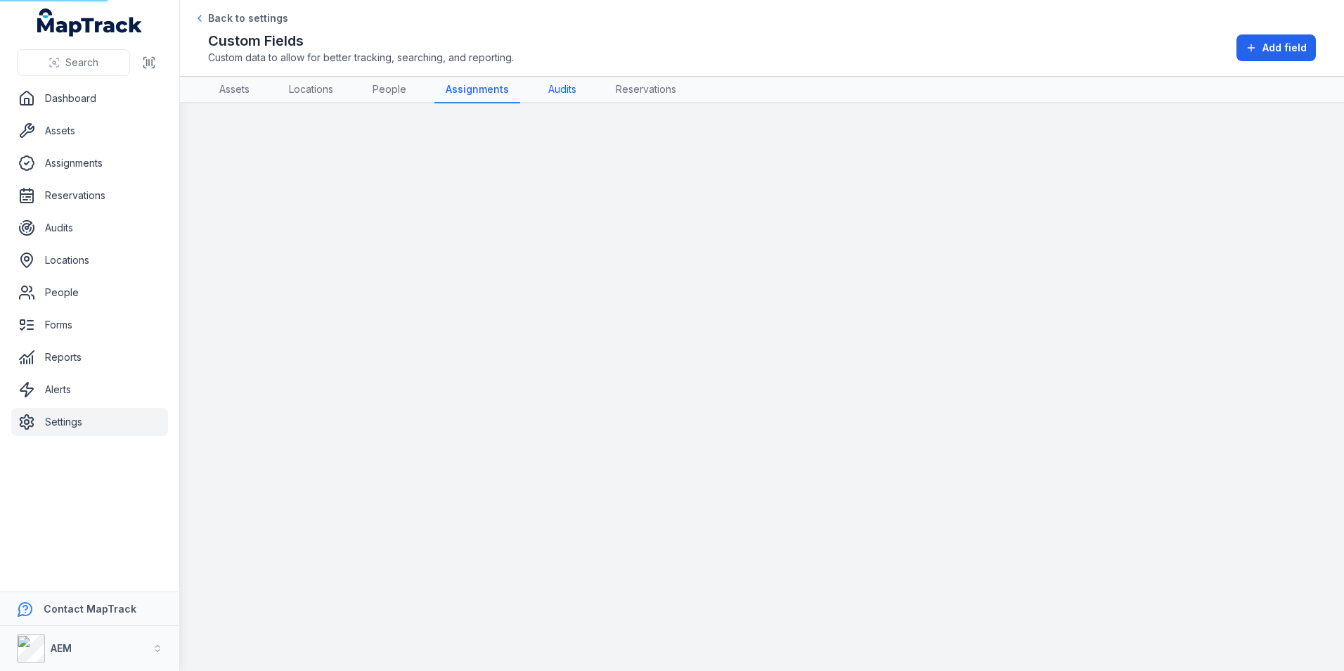
drag, startPoint x: 551, startPoint y: 92, endPoint x: 578, endPoint y: 89, distance: 26.9
click at [576, 89] on link "Audits" at bounding box center [562, 90] width 51 height 27
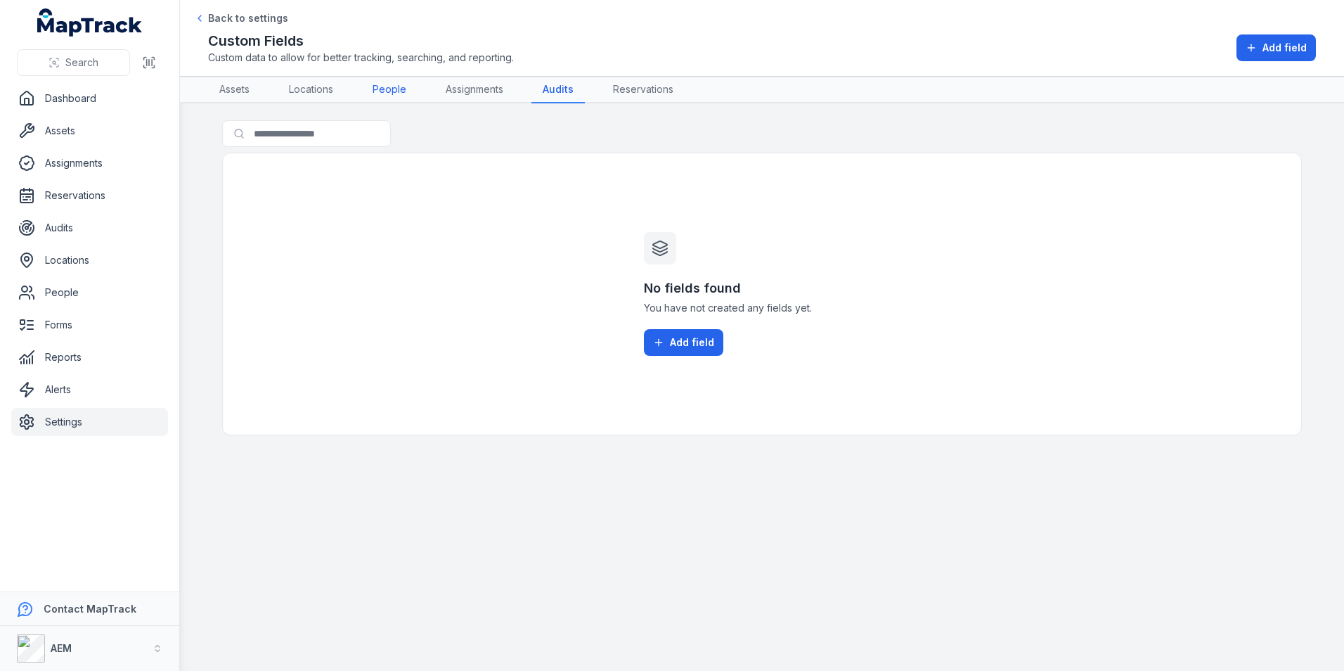
click at [390, 91] on link "People" at bounding box center [389, 90] width 56 height 27
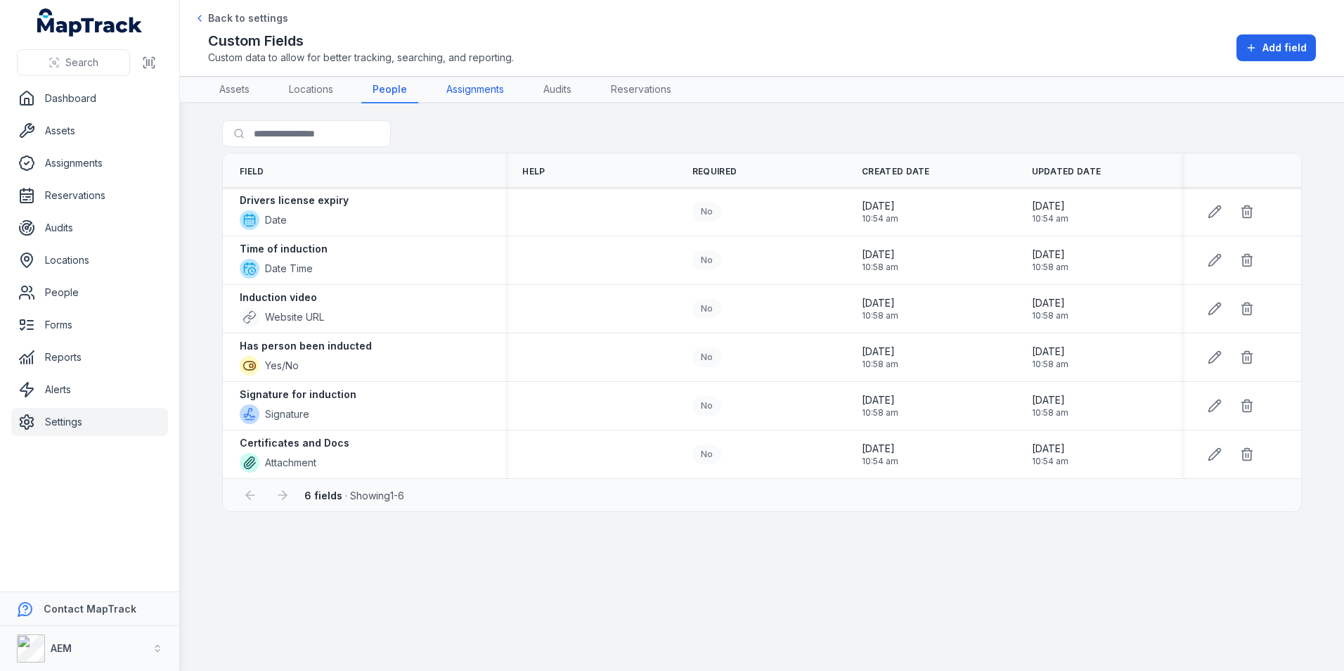
click at [472, 82] on link "Assignments" at bounding box center [475, 90] width 80 height 27
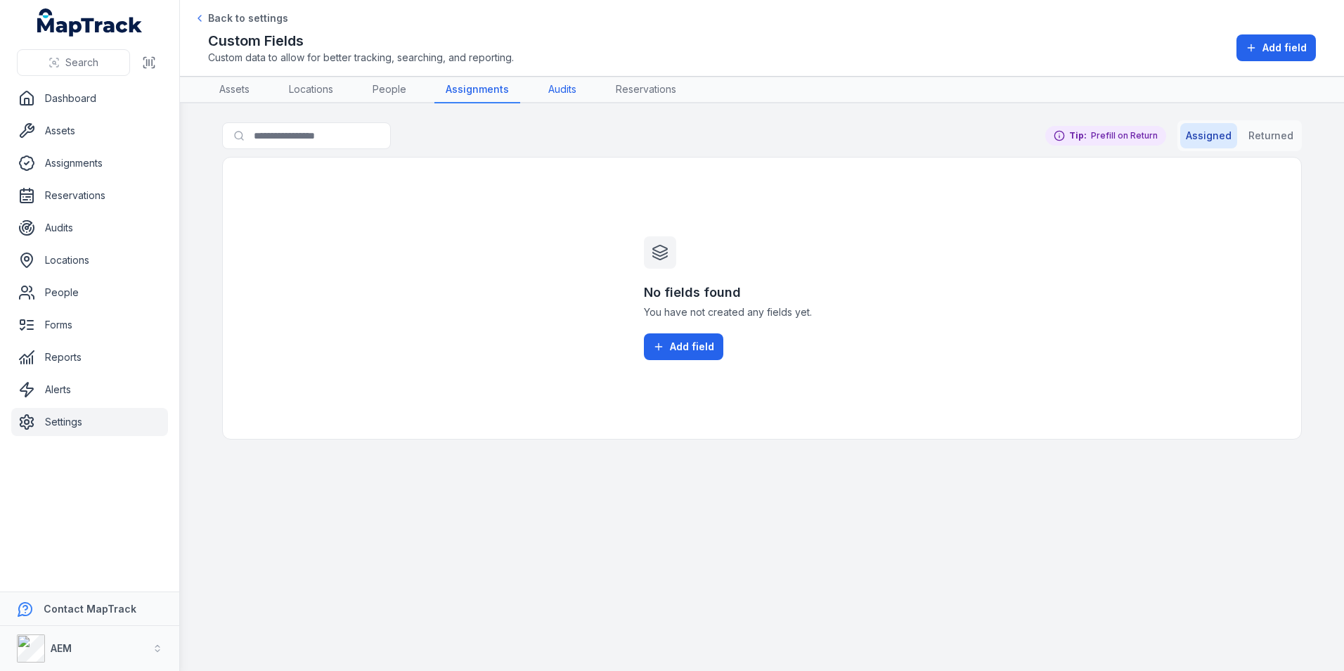
click at [570, 86] on link "Audits" at bounding box center [562, 90] width 51 height 27
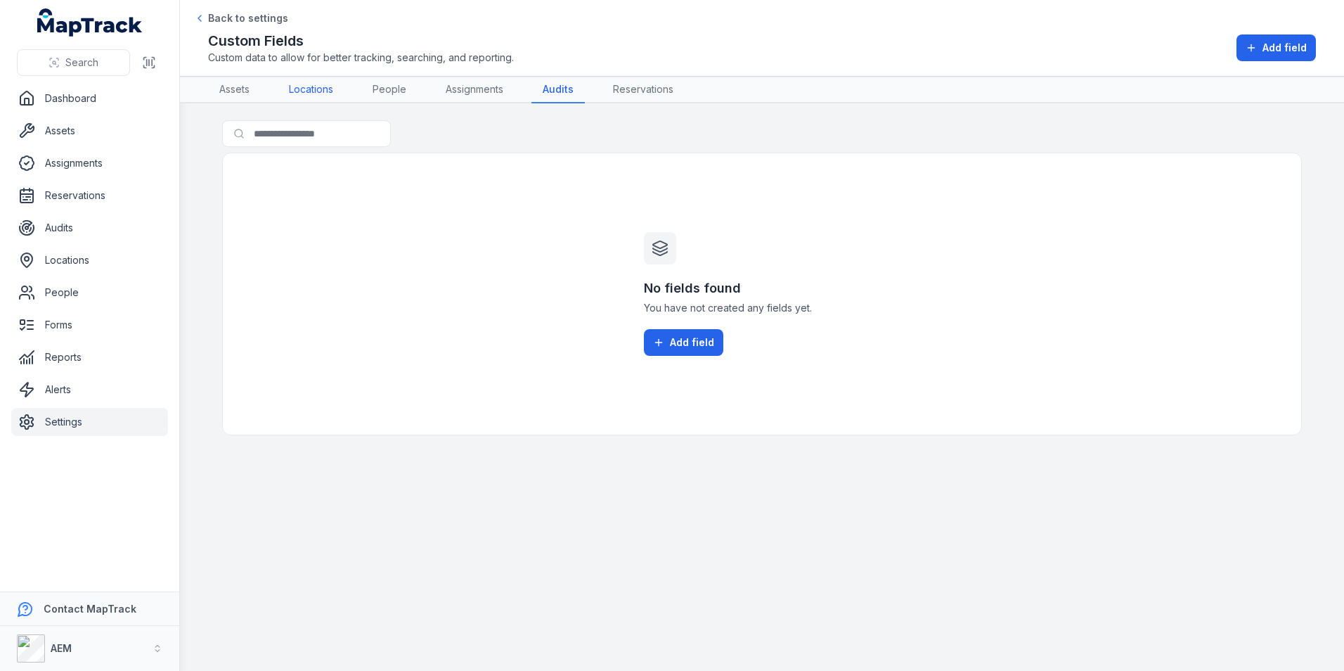
click at [307, 89] on link "Locations" at bounding box center [311, 90] width 67 height 27
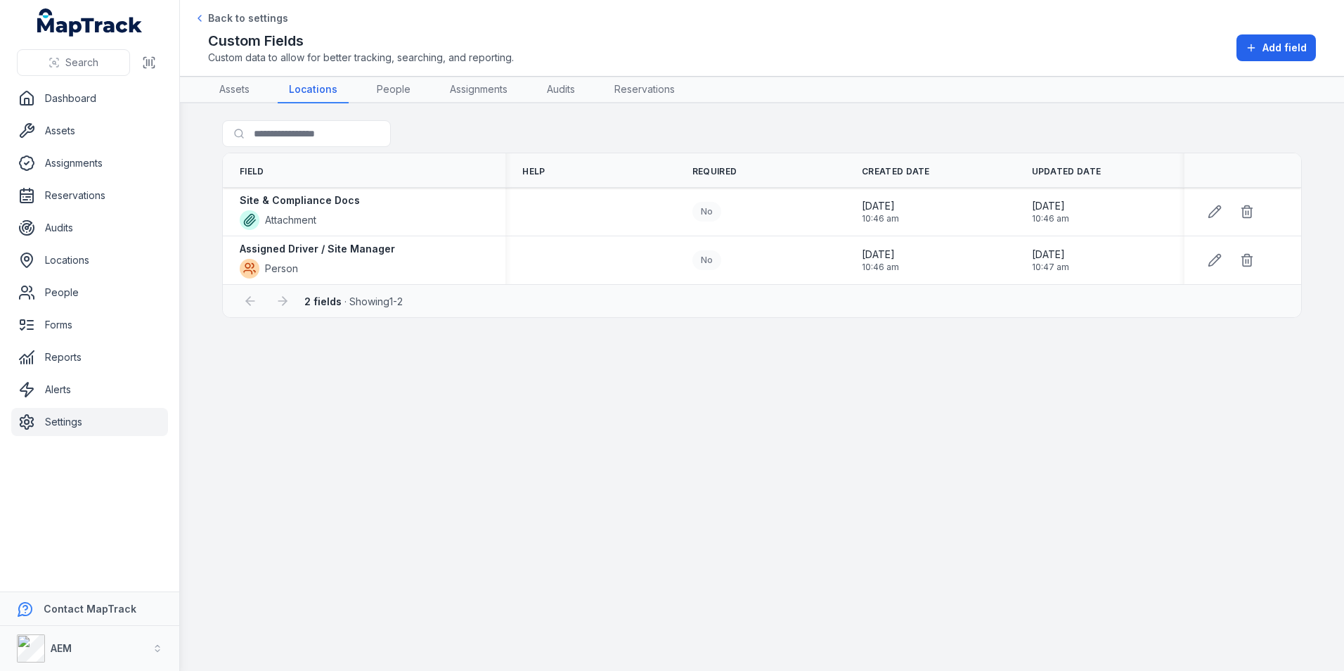
click at [403, 366] on main "Search for fields Field Help Required Created Date Updated Date Site & Complian…" at bounding box center [762, 386] width 1164 height 567
click at [477, 82] on link "Assignments" at bounding box center [479, 90] width 80 height 27
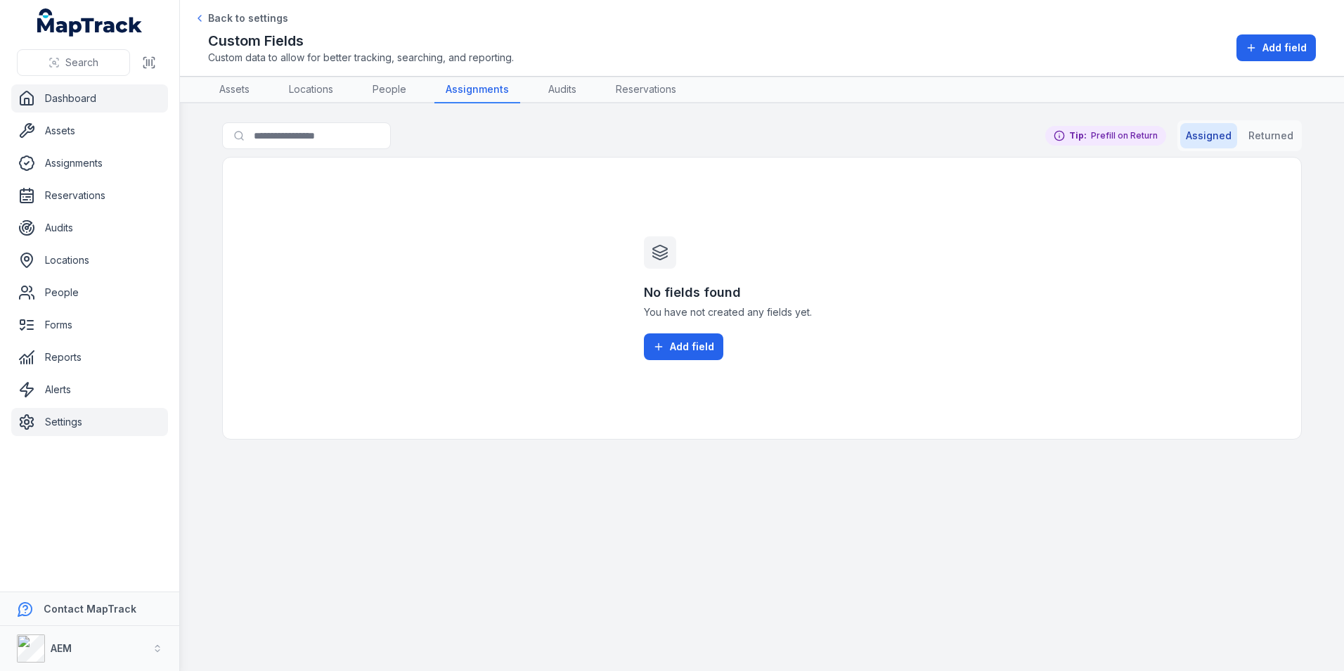
click at [71, 109] on link "Dashboard" at bounding box center [89, 98] width 157 height 28
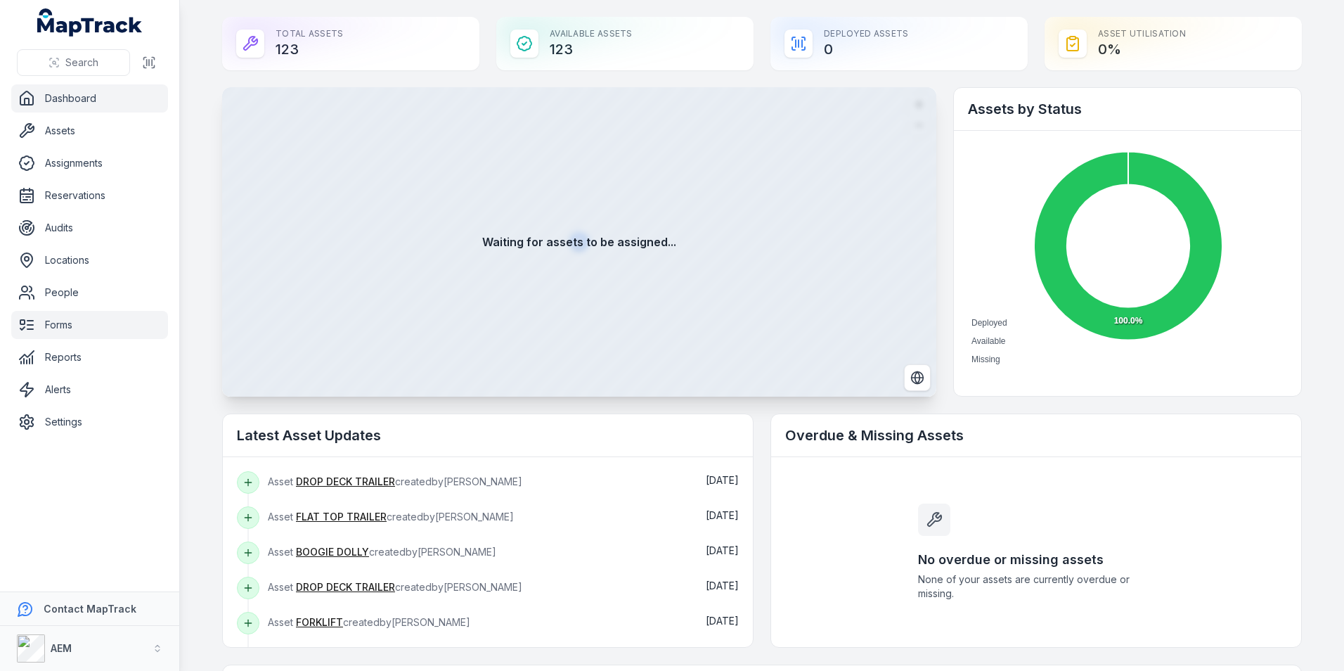
click at [60, 327] on link "Forms" at bounding box center [89, 325] width 157 height 28
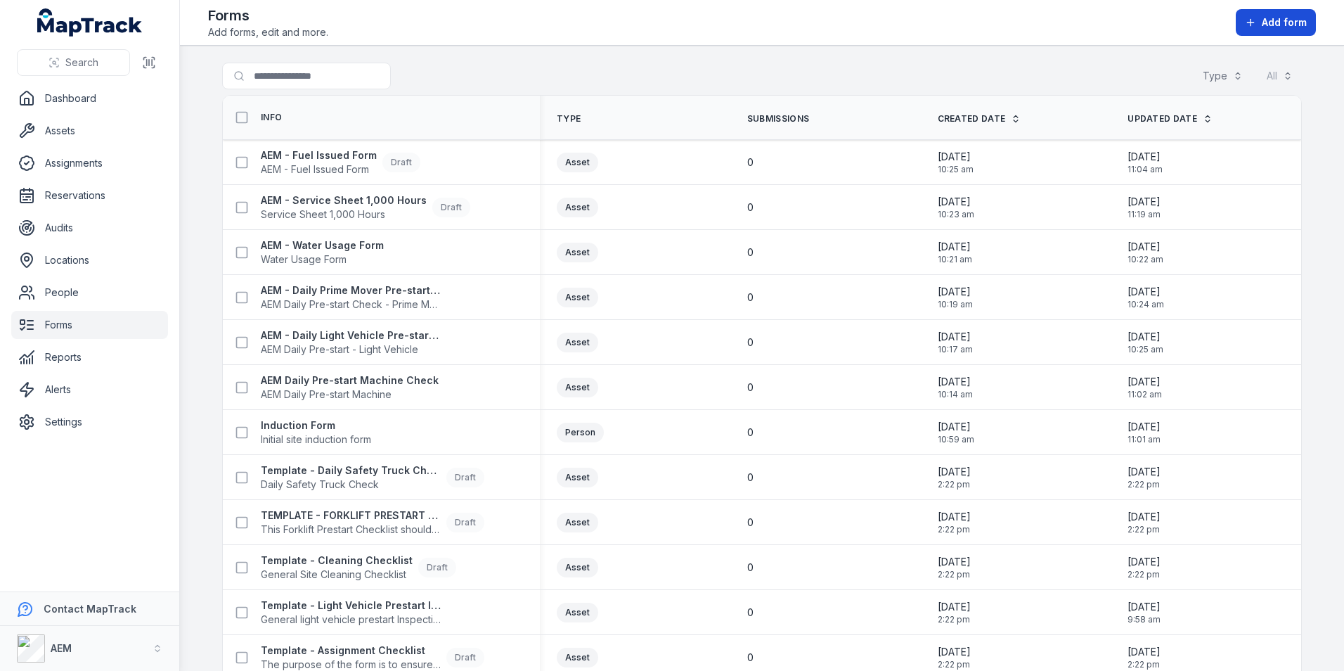
click at [1255, 30] on button "Add form" at bounding box center [1276, 22] width 80 height 27
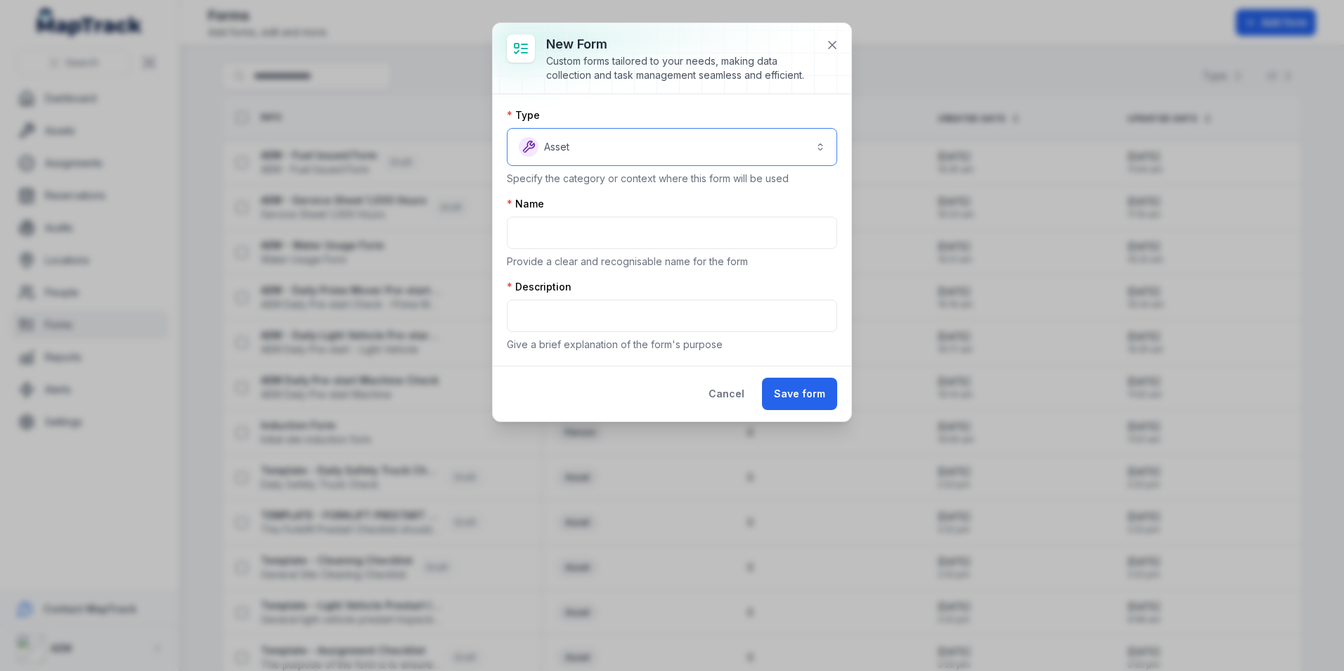
click at [665, 149] on button "Asset *****" at bounding box center [672, 147] width 330 height 38
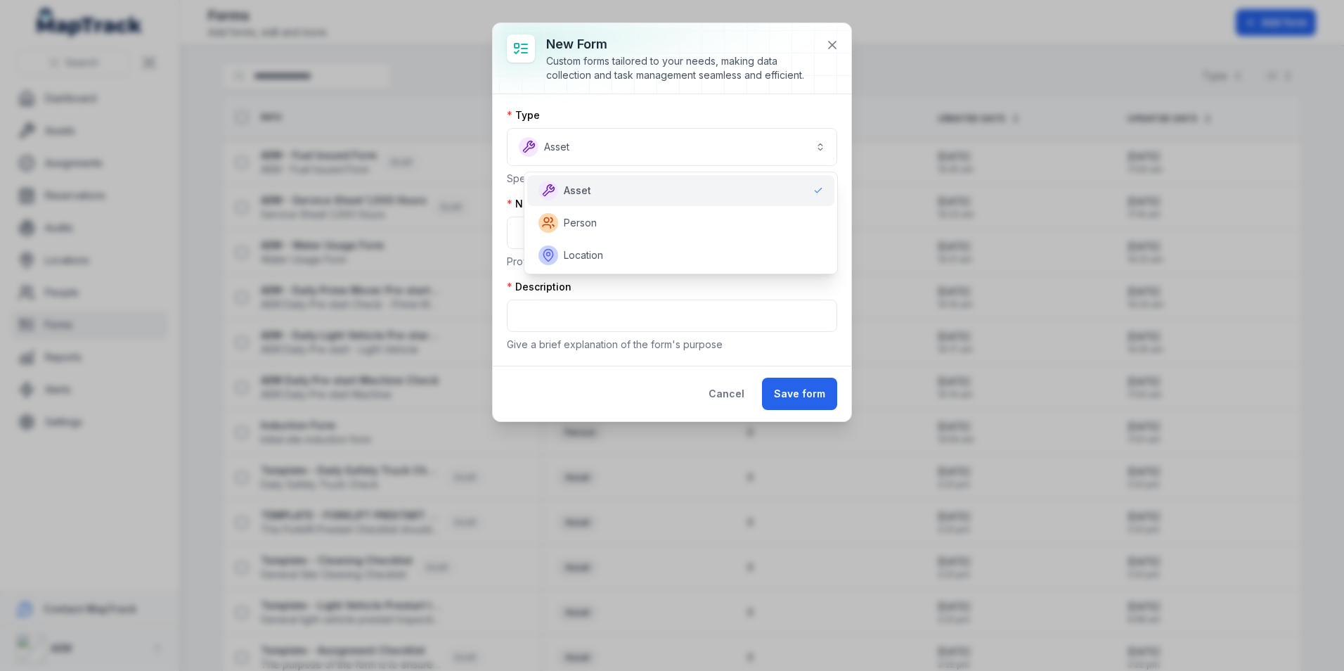
click at [606, 342] on div "Type Asset ***** Specify the category or context where this form will be used N…" at bounding box center [672, 229] width 330 height 243
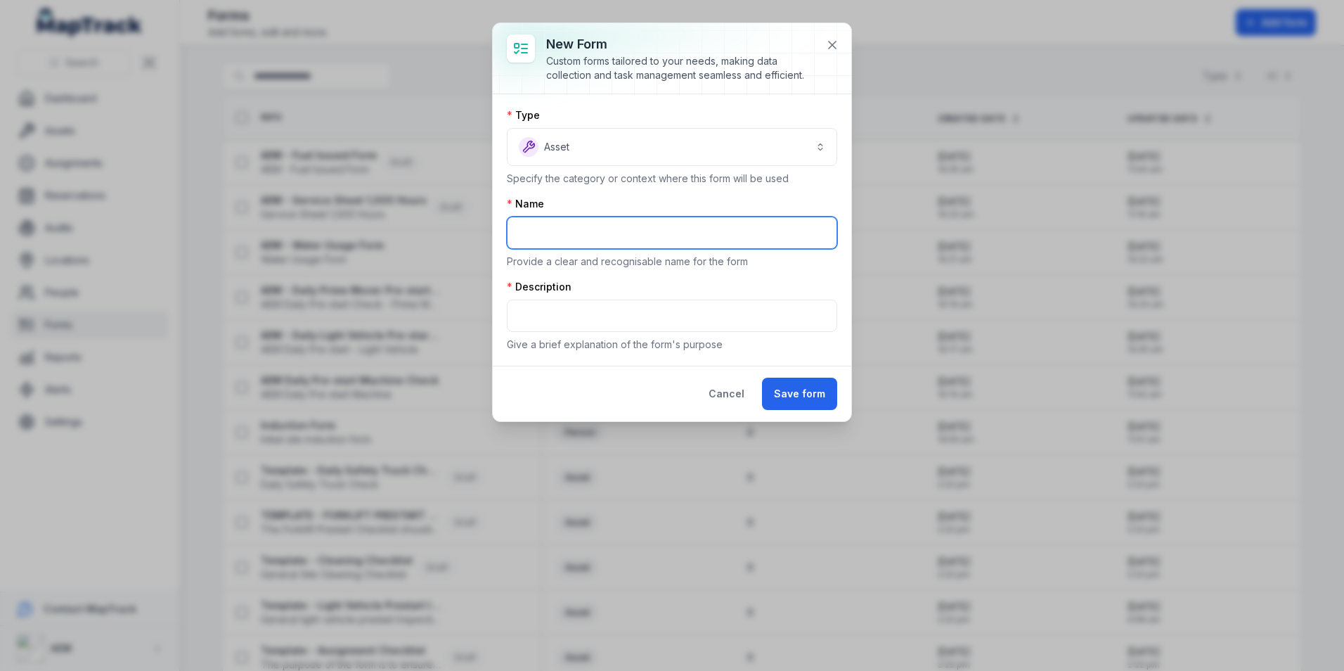
click at [619, 245] on input "text" at bounding box center [672, 233] width 330 height 32
click at [827, 46] on icon at bounding box center [832, 45] width 14 height 14
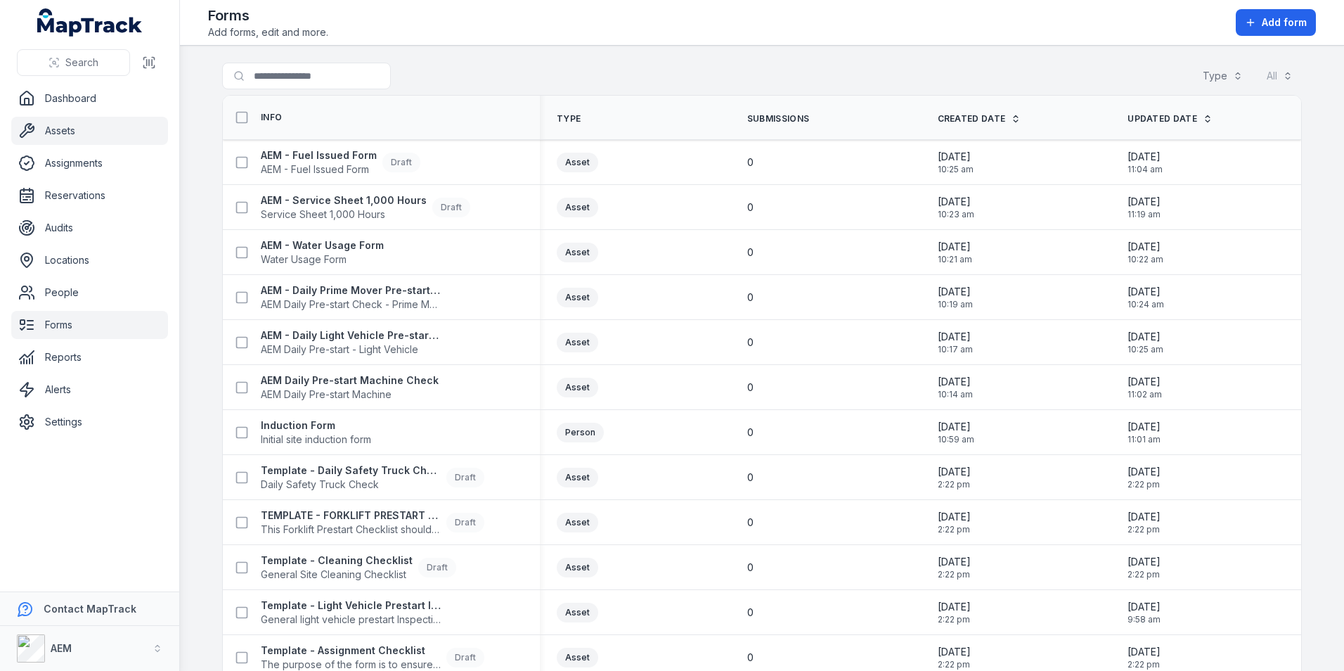
click at [89, 138] on link "Assets" at bounding box center [89, 131] width 157 height 28
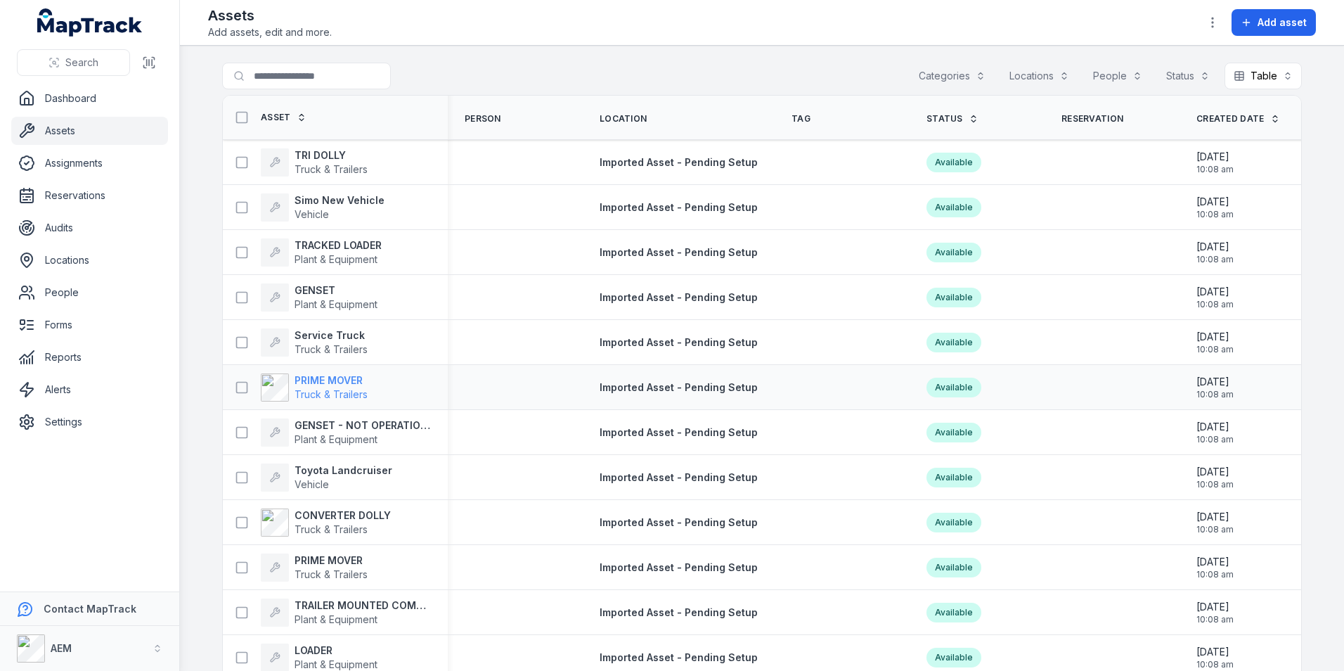
click at [352, 381] on strong "PRIME MOVER" at bounding box center [331, 380] width 73 height 14
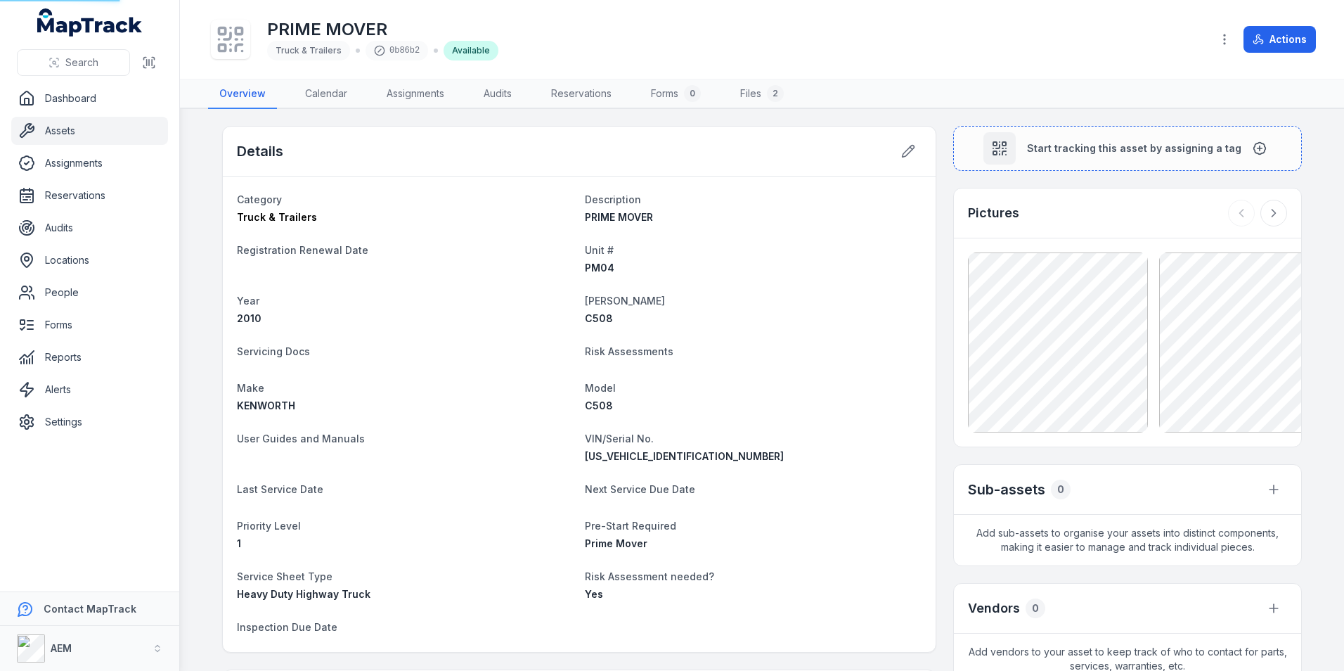
click at [349, 378] on dl "Category Truck & Trailers Description PRIME MOVER Registration Renewal Date Uni…" at bounding box center [579, 414] width 685 height 447
click at [146, 131] on link "Assets" at bounding box center [89, 131] width 157 height 28
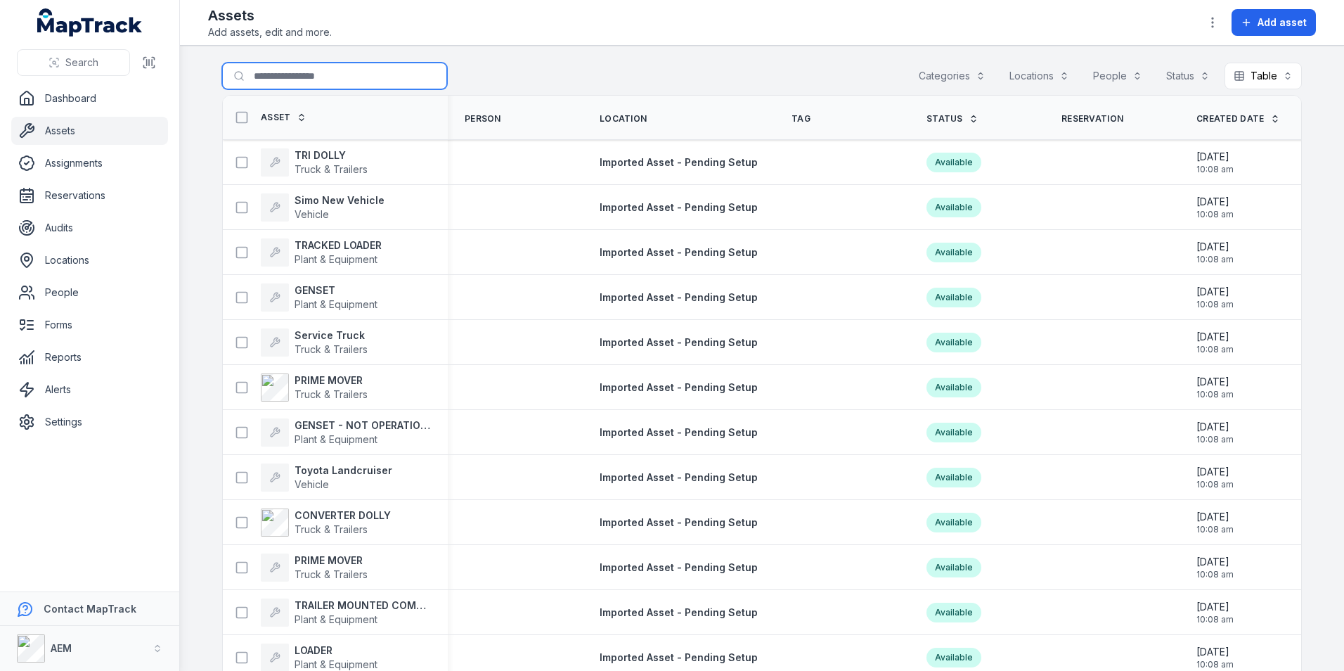
click at [266, 72] on input "Search for assets" at bounding box center [334, 76] width 225 height 27
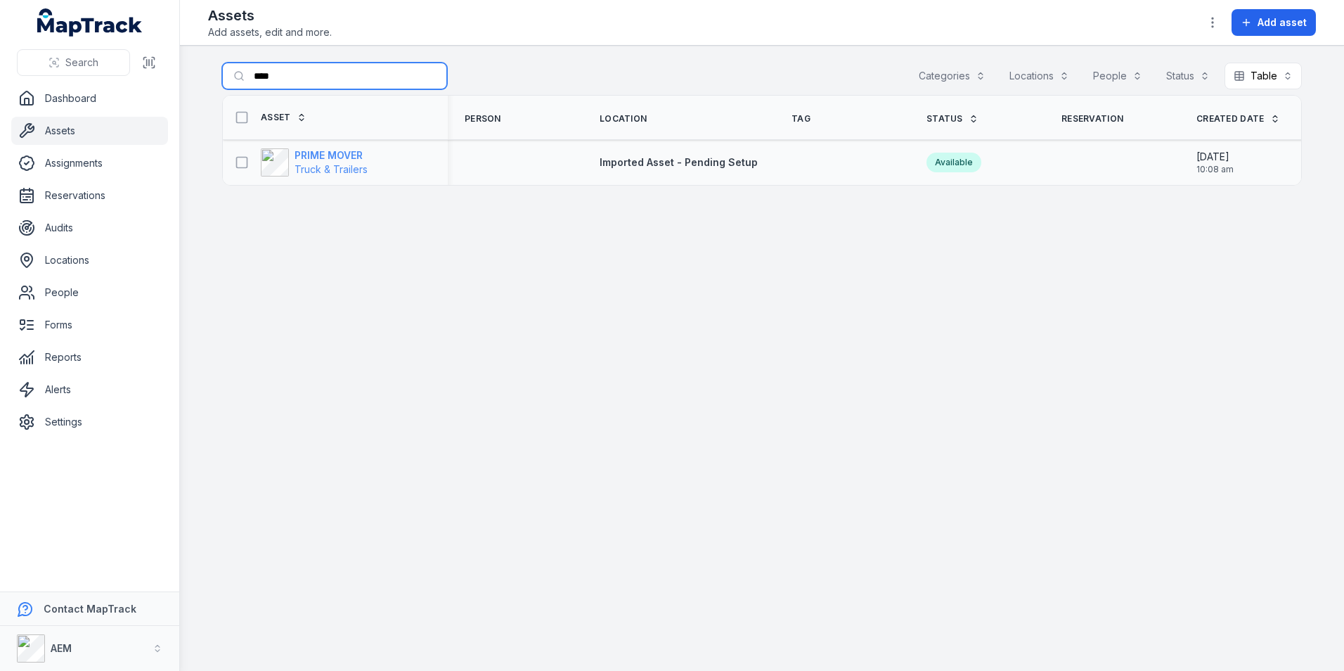
type input "****"
click at [340, 150] on strong "PRIME MOVER" at bounding box center [331, 155] width 73 height 14
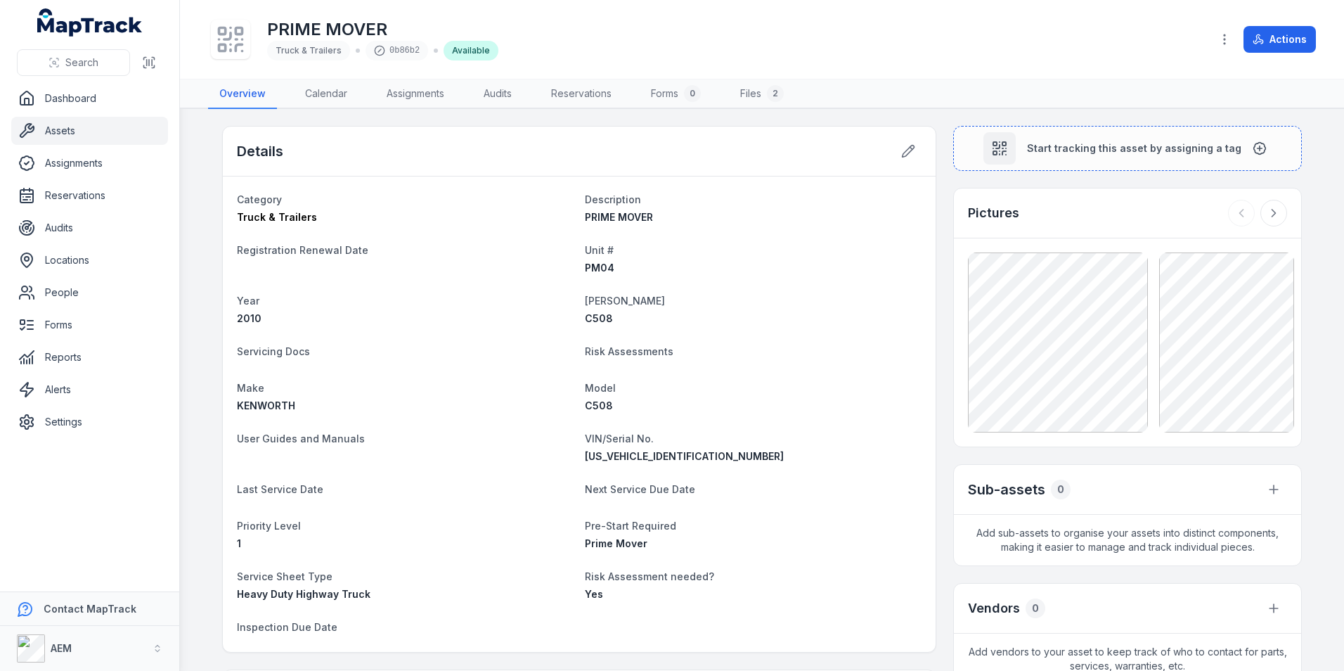
click at [783, 240] on dl "Category Truck & Trailers Description PRIME MOVER Registration Renewal Date Uni…" at bounding box center [579, 414] width 685 height 447
click at [903, 153] on icon at bounding box center [909, 152] width 12 height 12
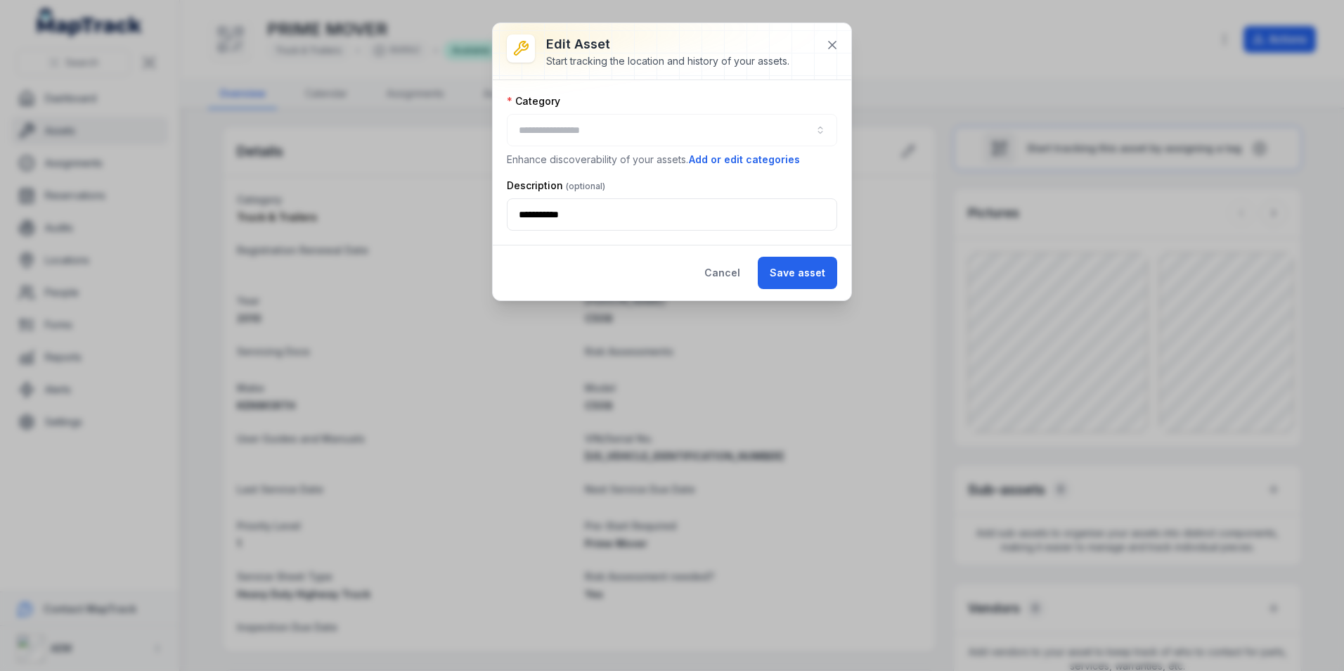
type input "**********"
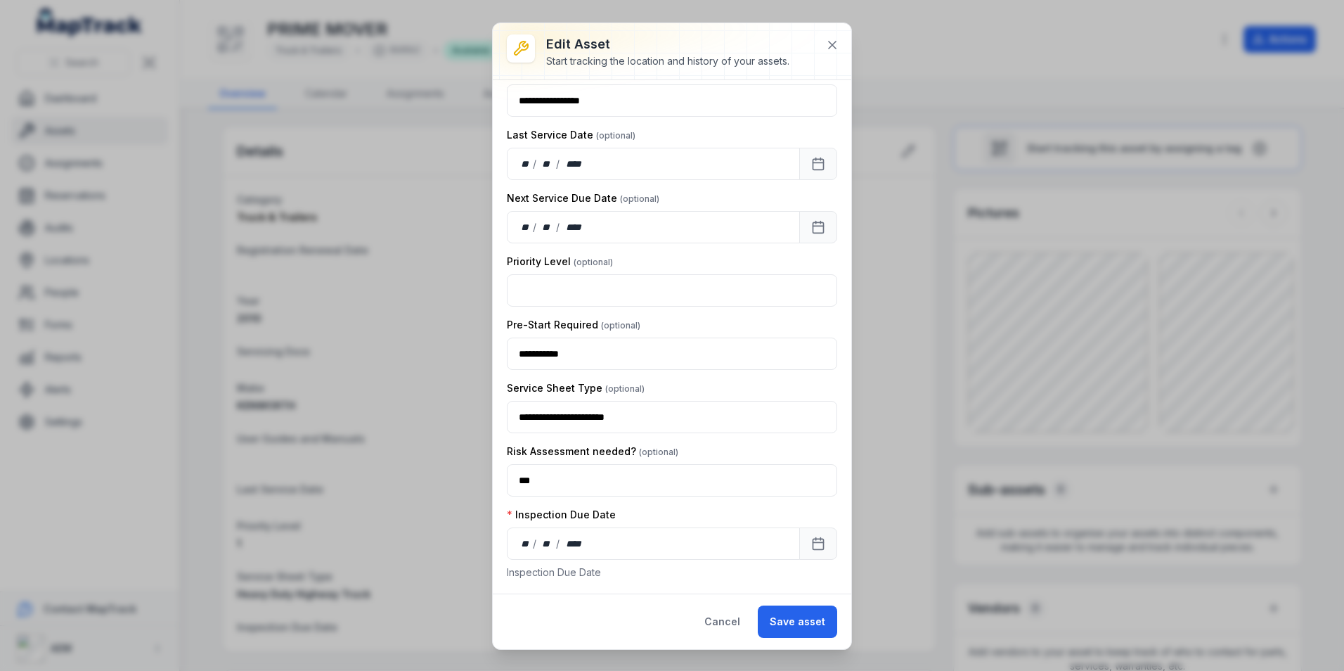
scroll to position [525, 0]
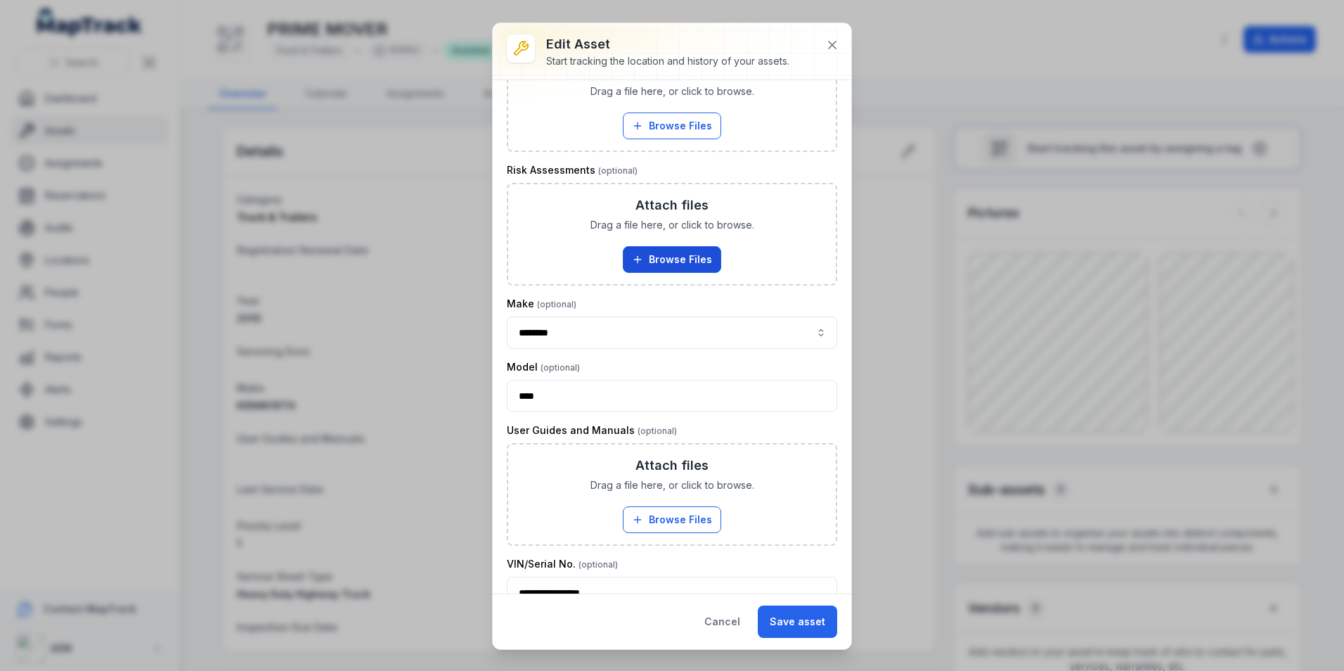
click at [690, 257] on button "Browse Files" at bounding box center [672, 259] width 98 height 27
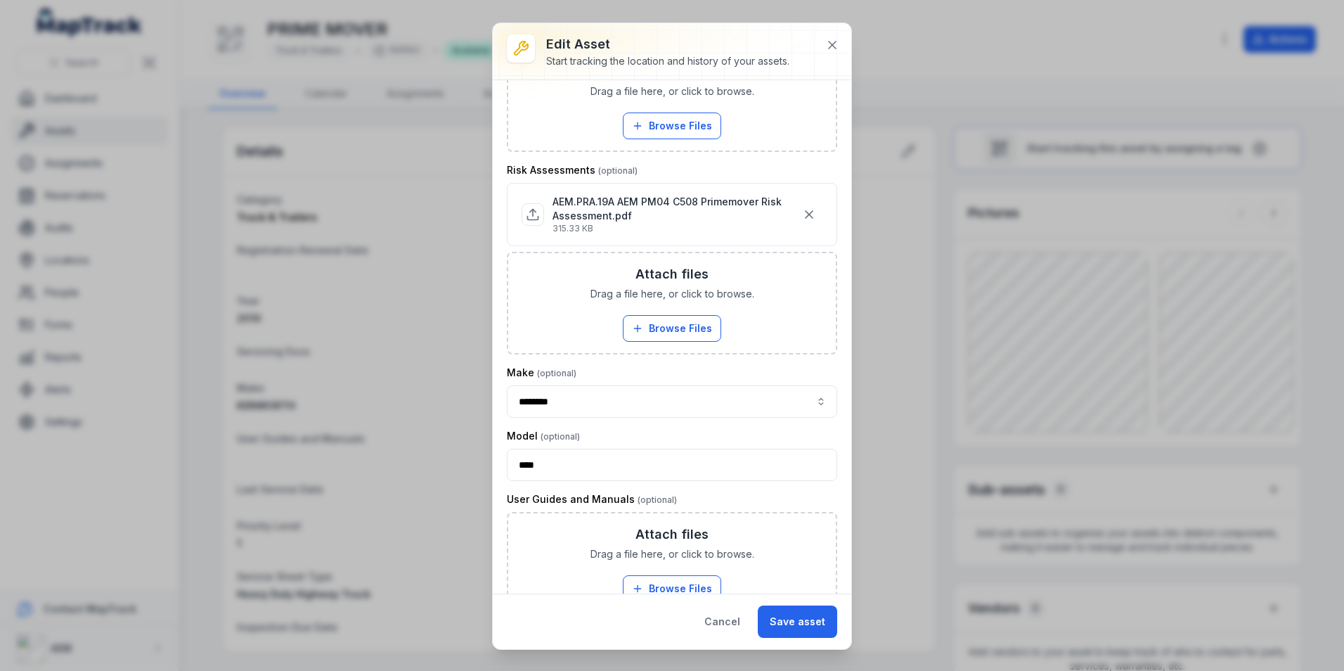
click at [666, 312] on div "Attach files Drag a file here, or click to browse. Browse Files Take Photos" at bounding box center [672, 303] width 328 height 100
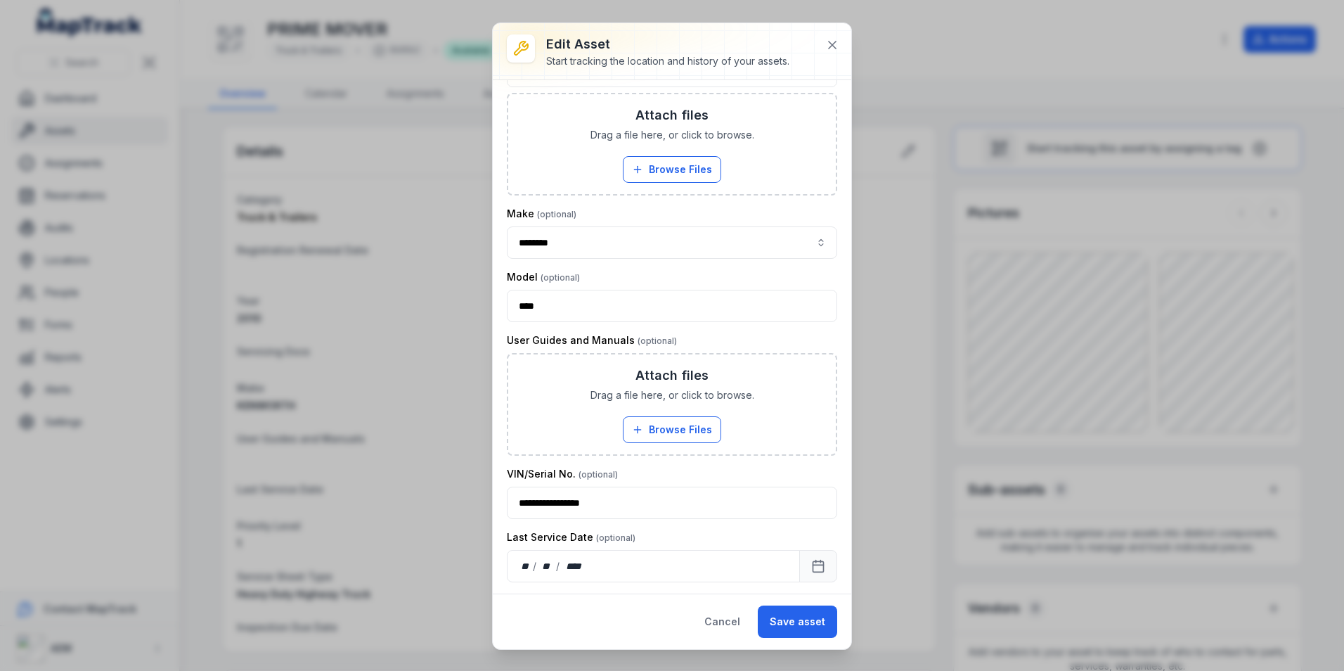
scroll to position [735, 0]
click at [623, 423] on button "Browse Files" at bounding box center [672, 429] width 98 height 27
click at [790, 614] on button "Save asset" at bounding box center [797, 621] width 79 height 32
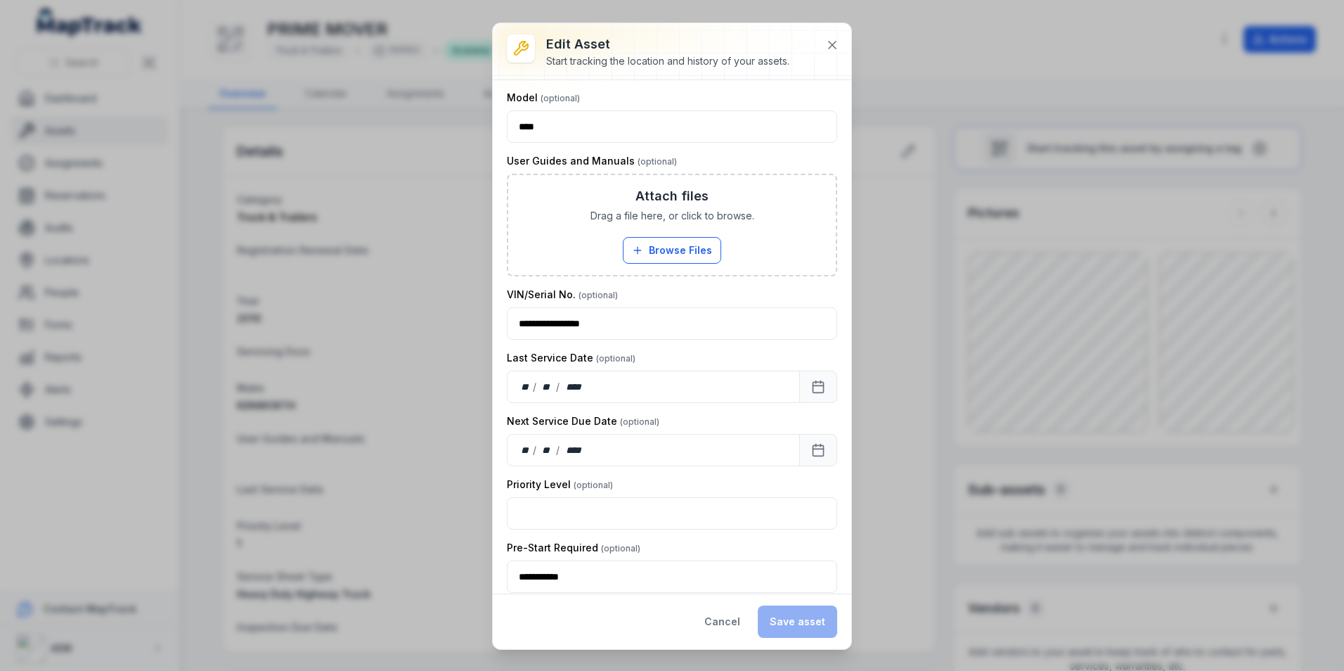
scroll to position [1157, 0]
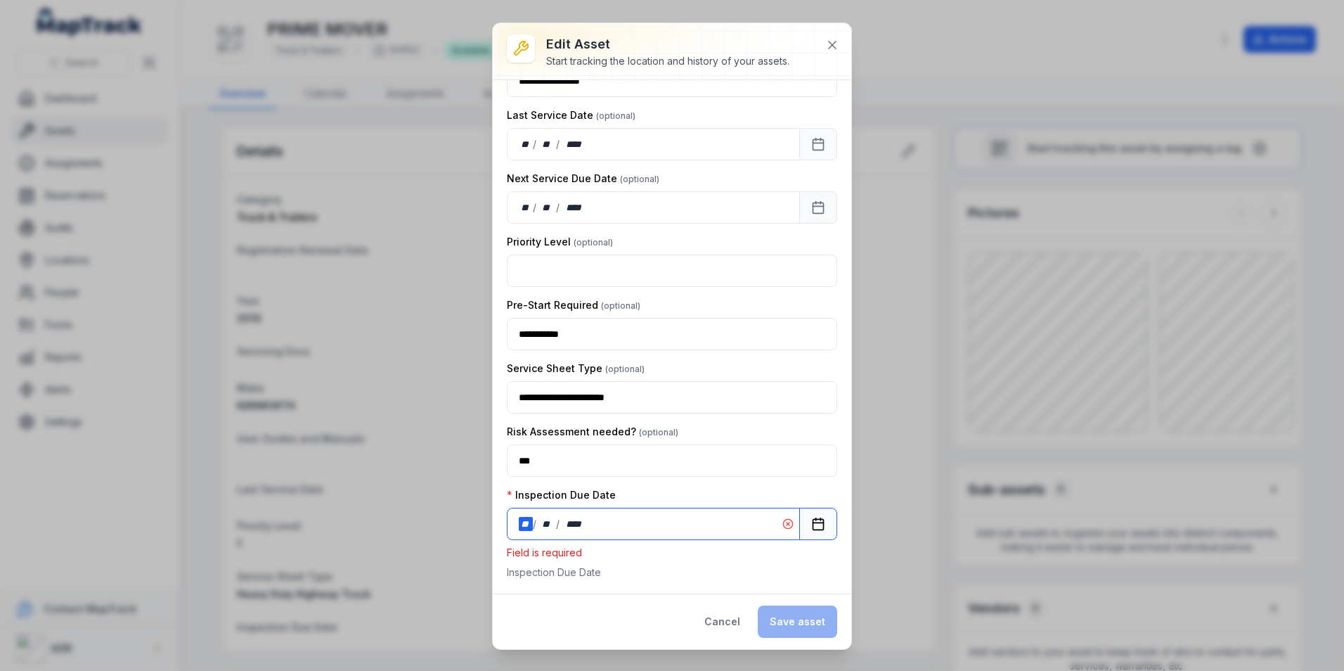
click at [622, 536] on div "** / ** / ****" at bounding box center [653, 524] width 293 height 32
click at [811, 524] on icon "Calendar" at bounding box center [818, 524] width 14 height 14
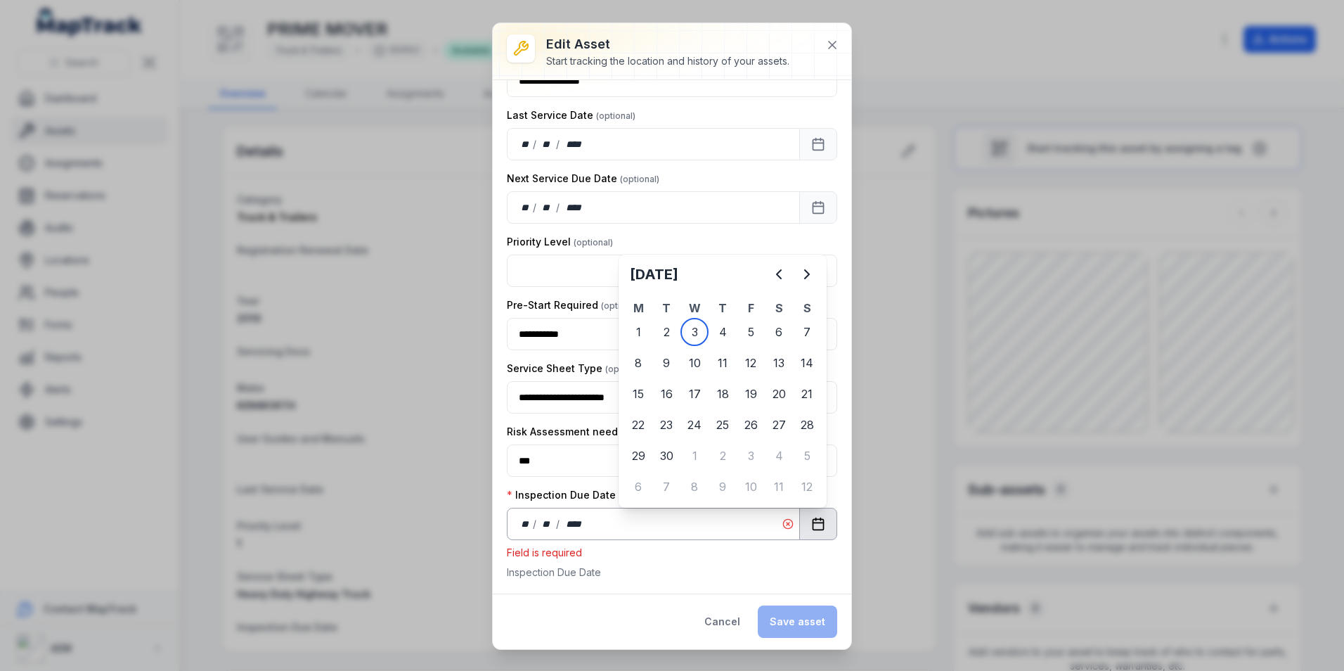
click at [783, 527] on circle at bounding box center [787, 523] width 9 height 9
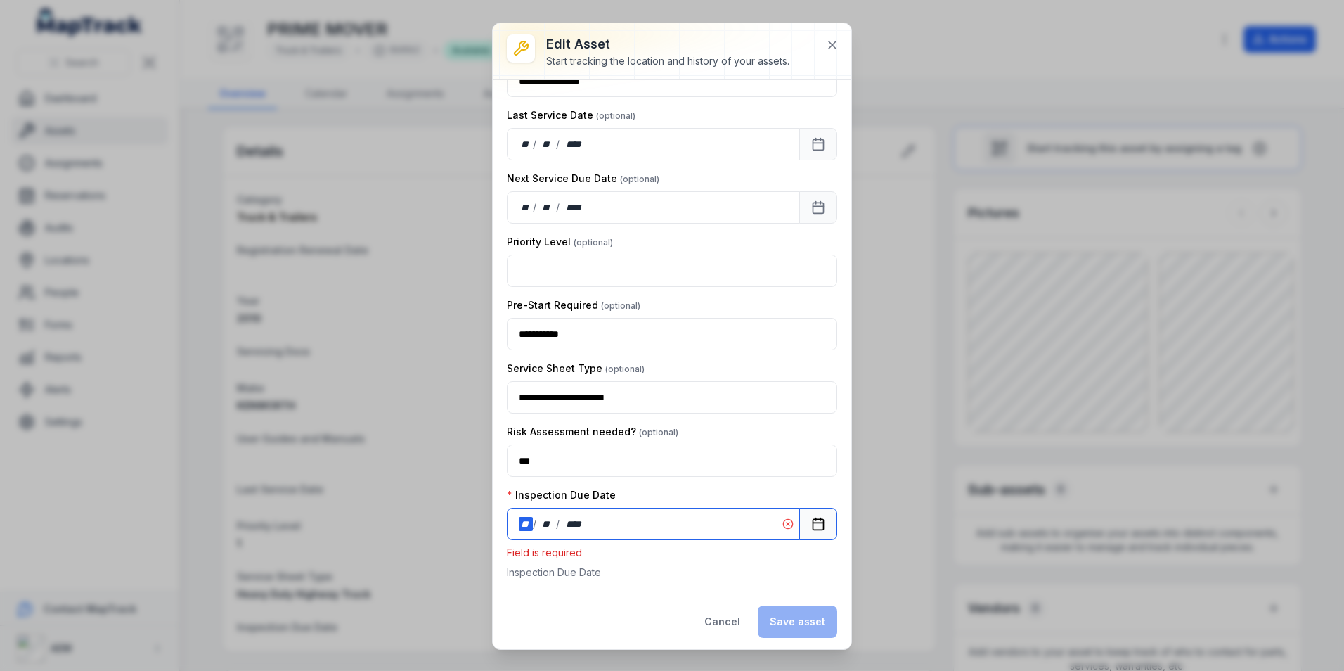
click at [529, 525] on div "**" at bounding box center [526, 524] width 14 height 14
click at [645, 551] on p "Field is required" at bounding box center [672, 553] width 330 height 14
click at [529, 523] on div "**" at bounding box center [526, 524] width 14 height 14
click at [545, 523] on div "**" at bounding box center [547, 524] width 19 height 14
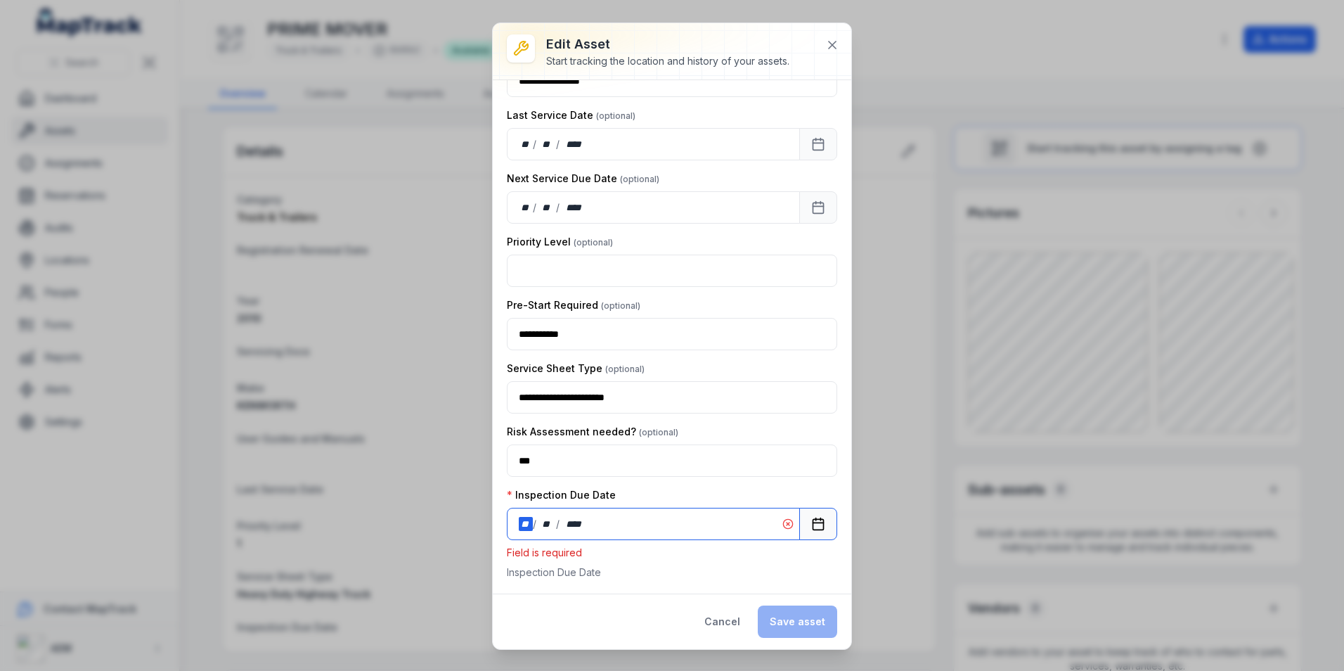
click at [525, 522] on div "**" at bounding box center [526, 524] width 14 height 14
click at [831, 53] on button at bounding box center [832, 45] width 27 height 27
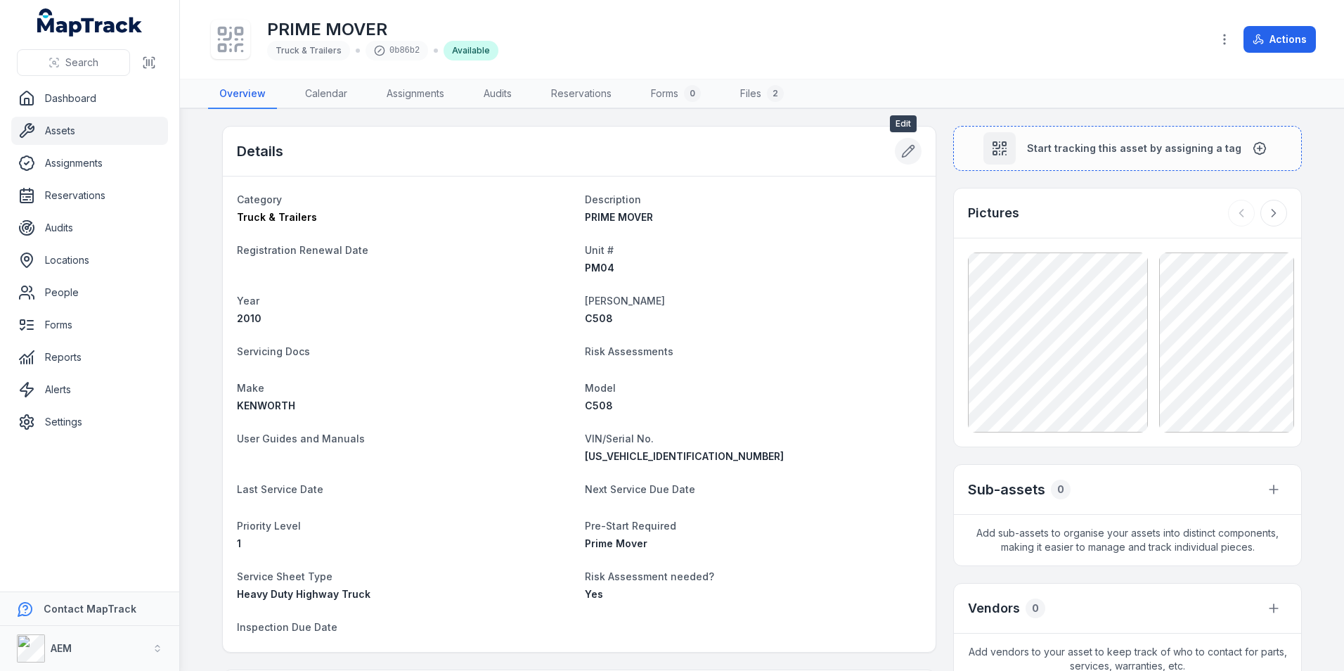
click at [901, 147] on icon at bounding box center [908, 151] width 14 height 14
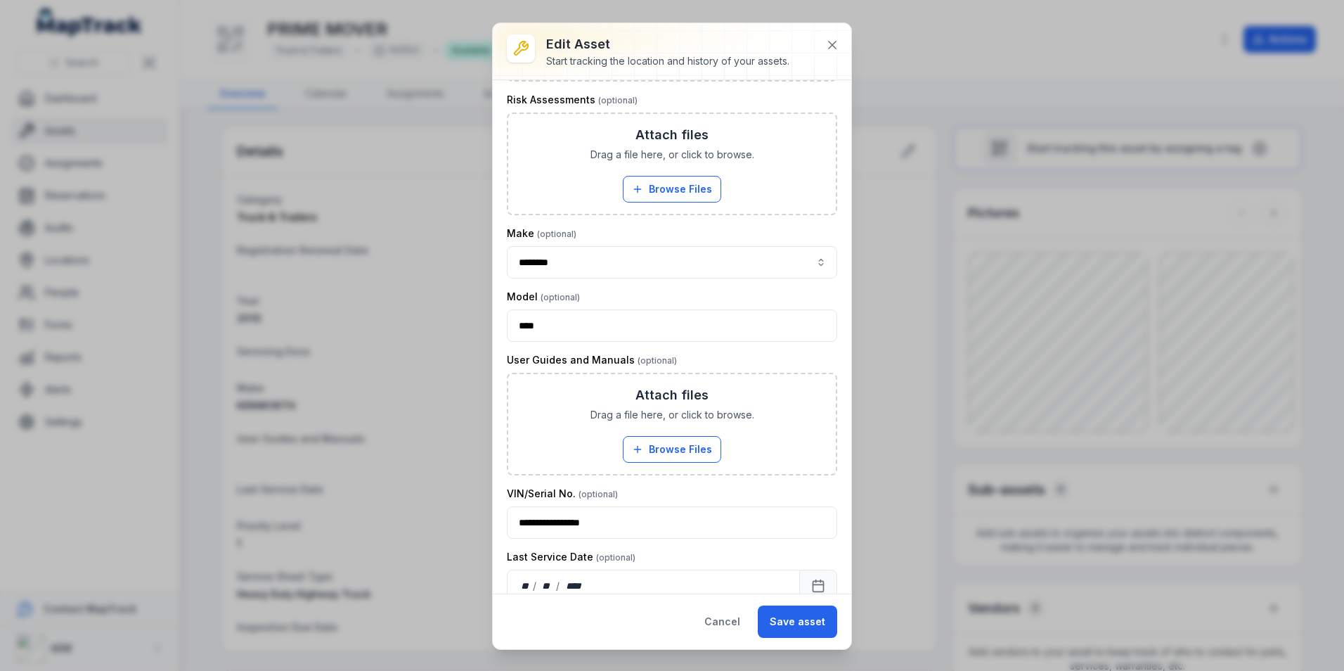
scroll to position [525, 0]
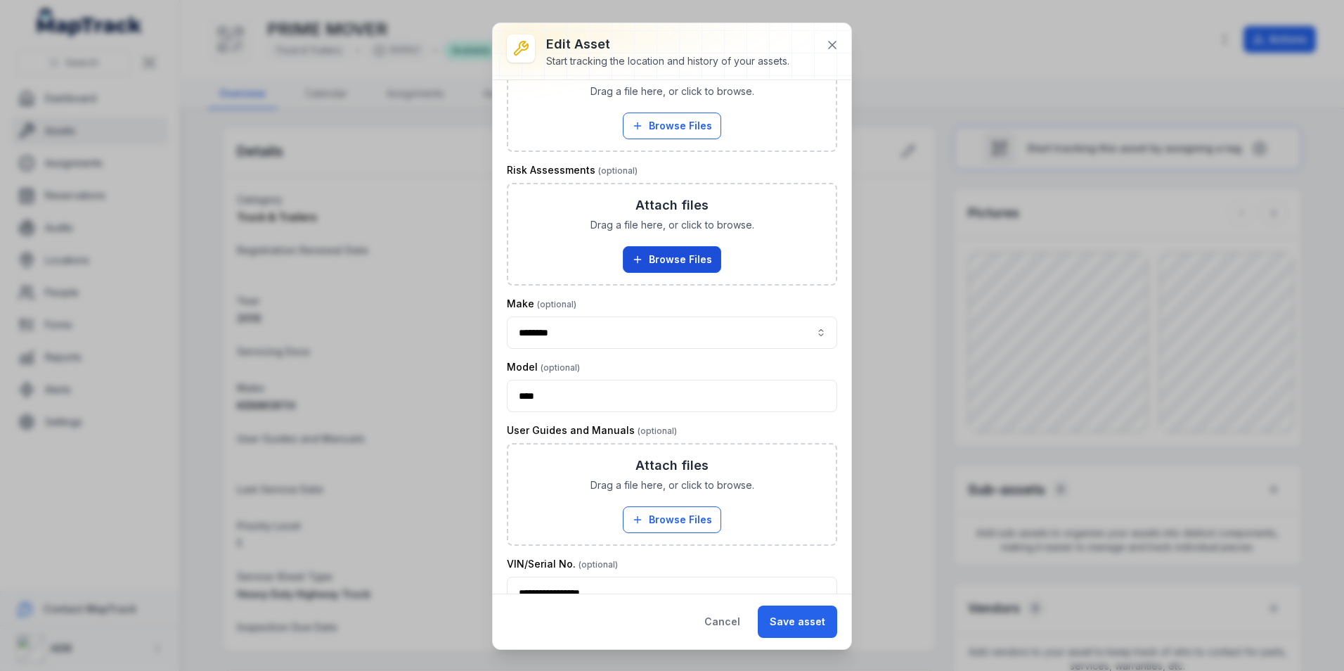
click at [662, 249] on button "Browse Files" at bounding box center [672, 259] width 98 height 27
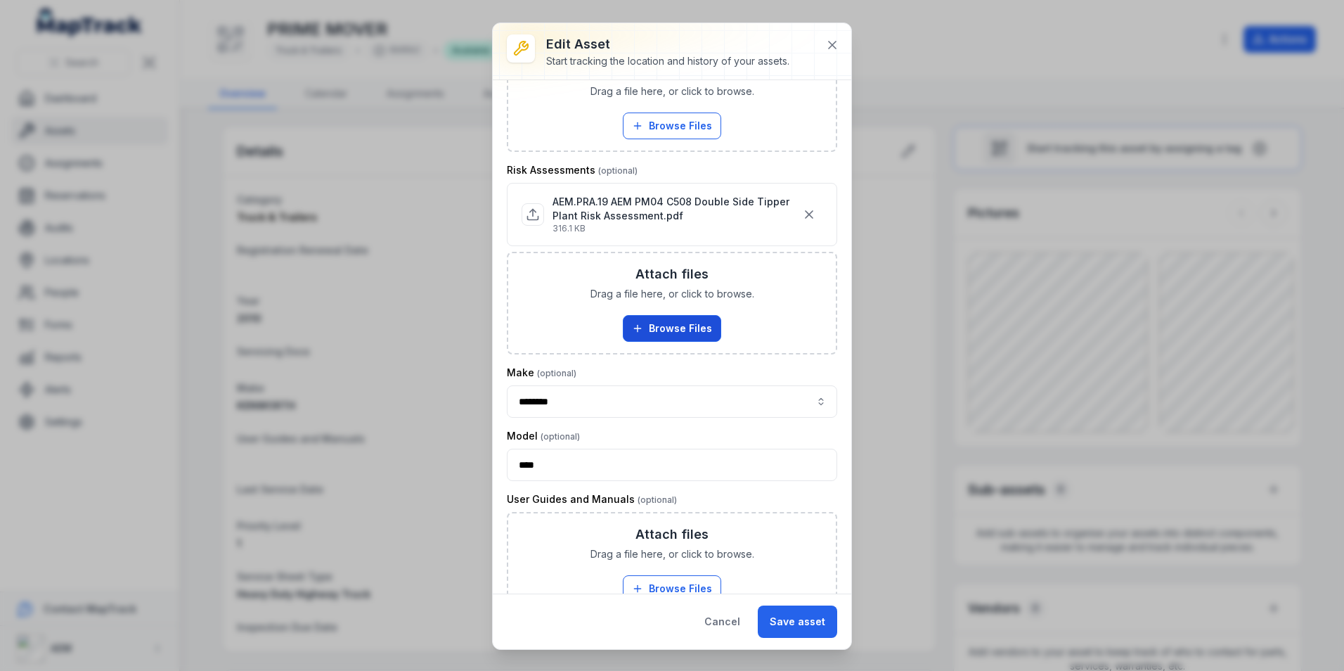
click at [661, 323] on button "Browse Files" at bounding box center [672, 328] width 98 height 27
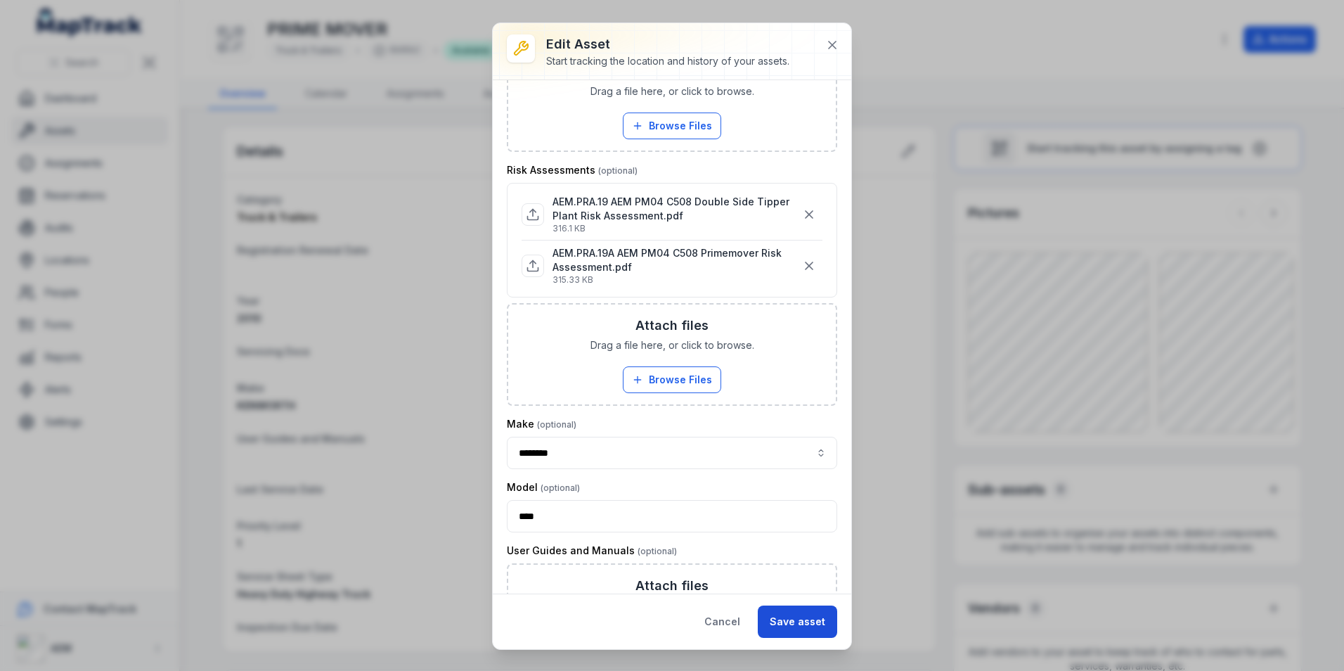
click at [786, 616] on button "Save asset" at bounding box center [797, 621] width 79 height 32
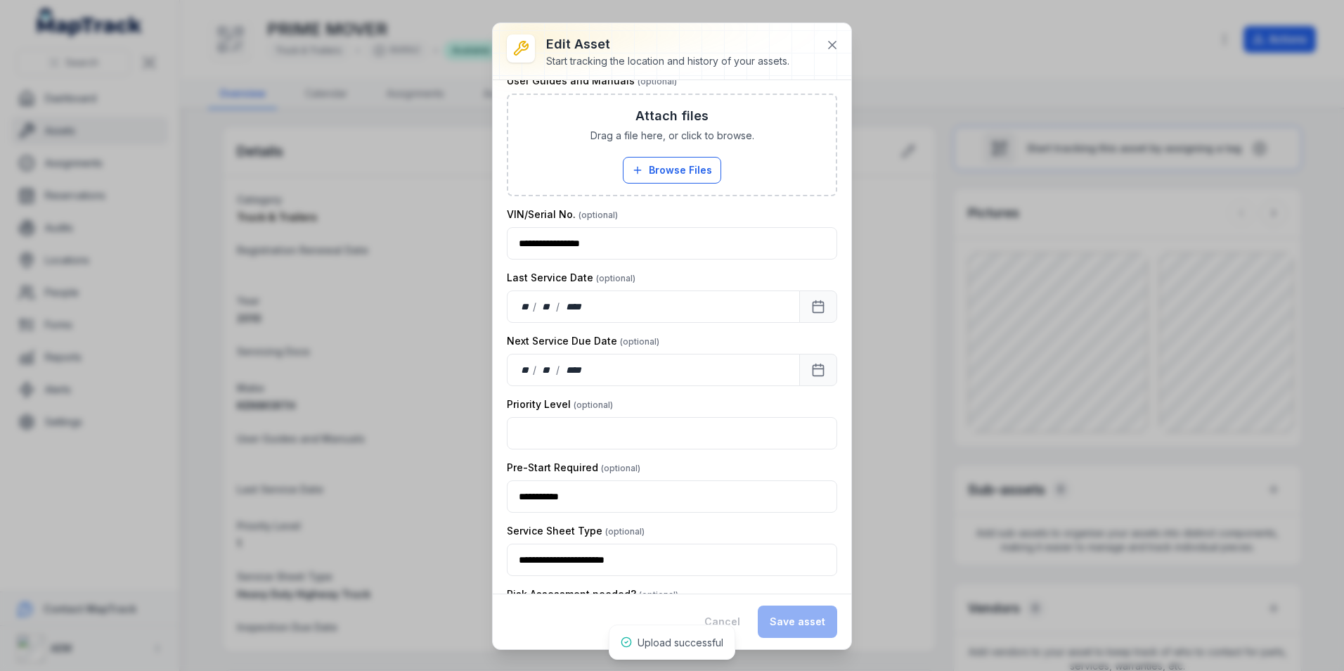
scroll to position [0, 0]
